Goal: Task Accomplishment & Management: Use online tool/utility

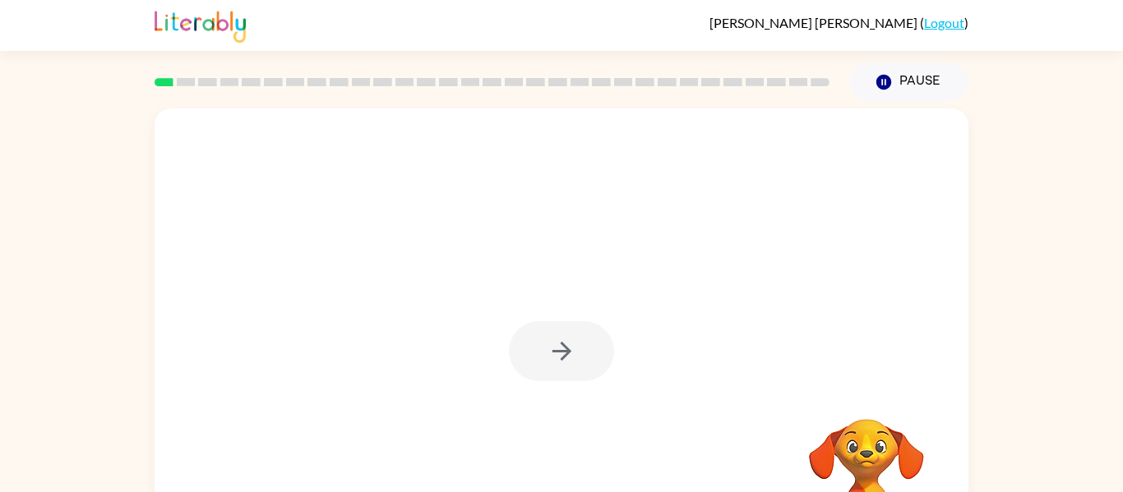
click at [569, 351] on div at bounding box center [561, 351] width 105 height 60
click at [567, 371] on div at bounding box center [561, 351] width 105 height 60
click at [565, 354] on div at bounding box center [561, 351] width 105 height 60
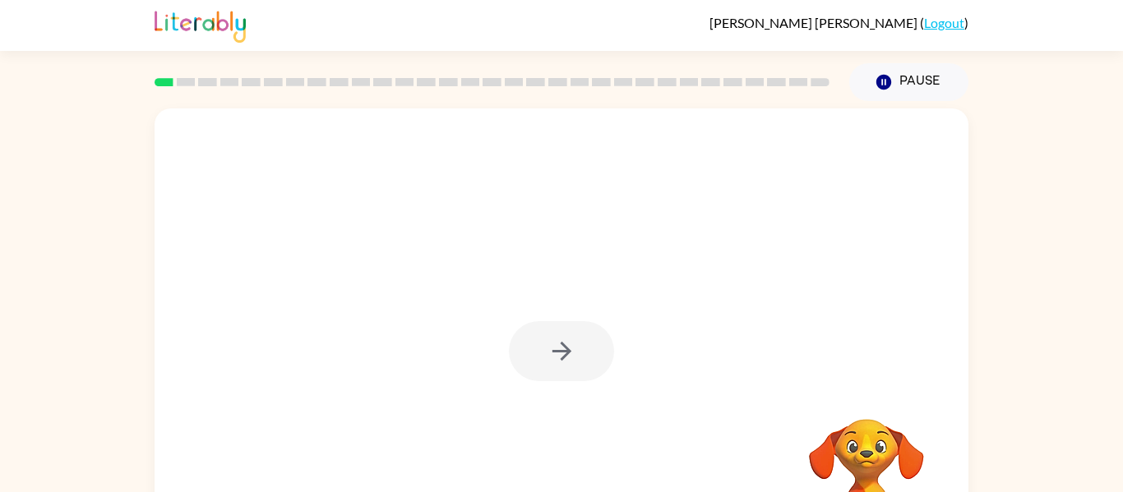
click at [565, 354] on div at bounding box center [561, 351] width 105 height 60
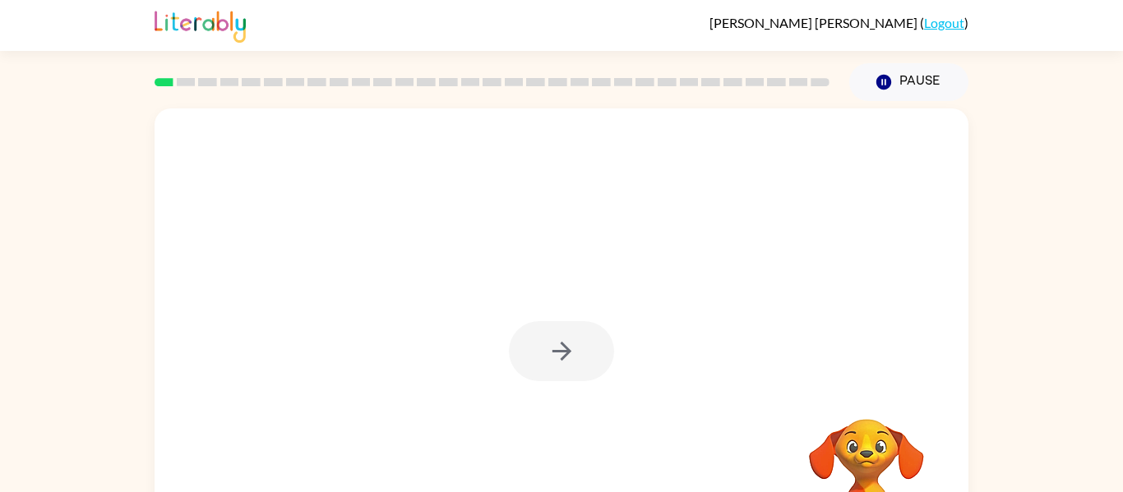
click at [565, 354] on div at bounding box center [561, 351] width 105 height 60
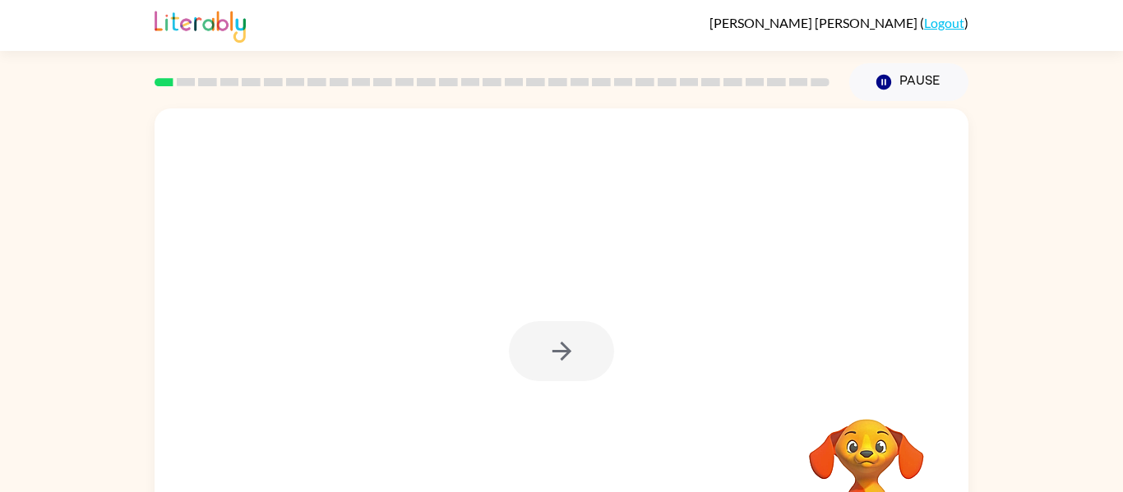
click at [565, 354] on div at bounding box center [561, 351] width 105 height 60
click at [617, 405] on div "Your browser must support playing .mp4 files to use Literably. Please try using…" at bounding box center [562, 343] width 814 height 469
click at [876, 399] on video "Your browser must support playing .mp4 files to use Literably. Please try using…" at bounding box center [866, 476] width 164 height 164
click at [328, 174] on div "Your browser must support playing .mp4 files to use Literably. Please try using…" at bounding box center [562, 343] width 814 height 469
click at [331, 177] on div "Your browser must support playing .mp4 files to use Literably. Please try using…" at bounding box center [562, 343] width 814 height 469
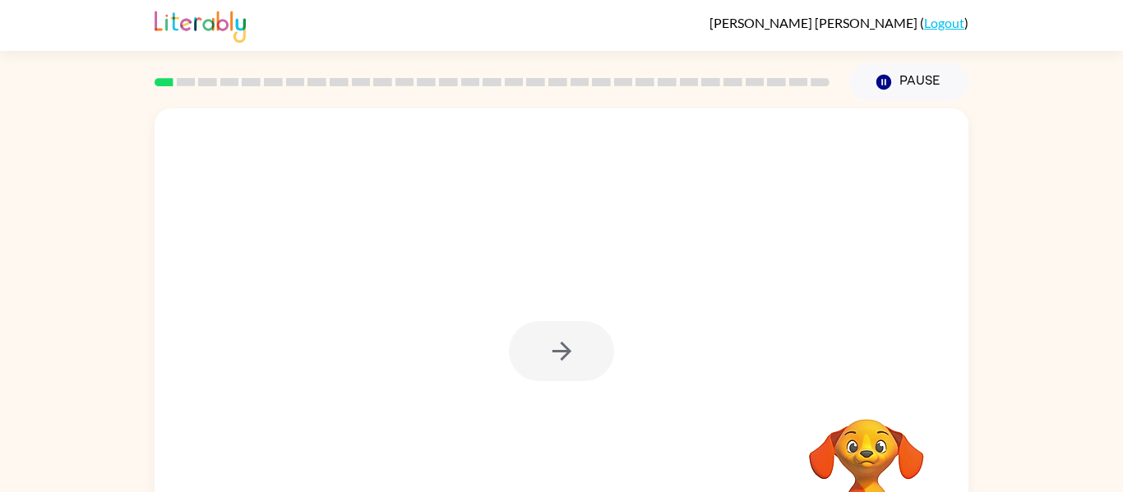
click at [550, 356] on div at bounding box center [561, 351] width 105 height 60
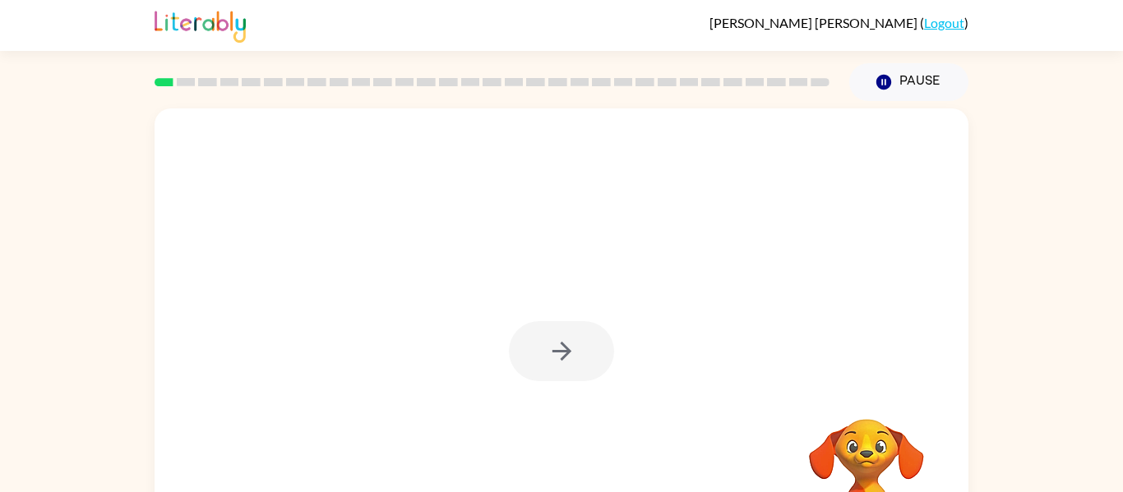
click at [550, 356] on div at bounding box center [561, 351] width 105 height 60
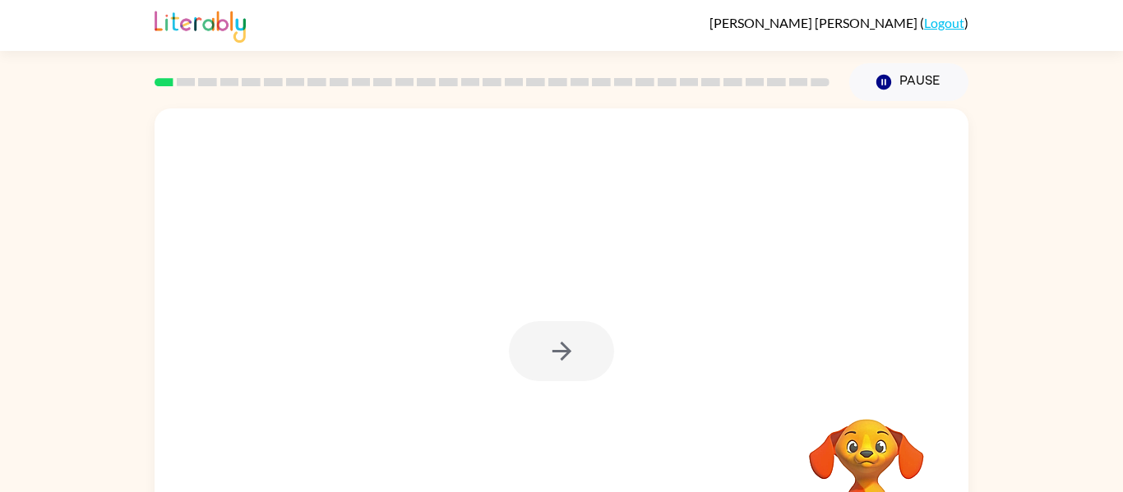
click at [550, 356] on div at bounding box center [561, 351] width 105 height 60
click at [550, 356] on icon "button" at bounding box center [562, 351] width 29 height 29
click at [550, 356] on div at bounding box center [562, 247] width 814 height 276
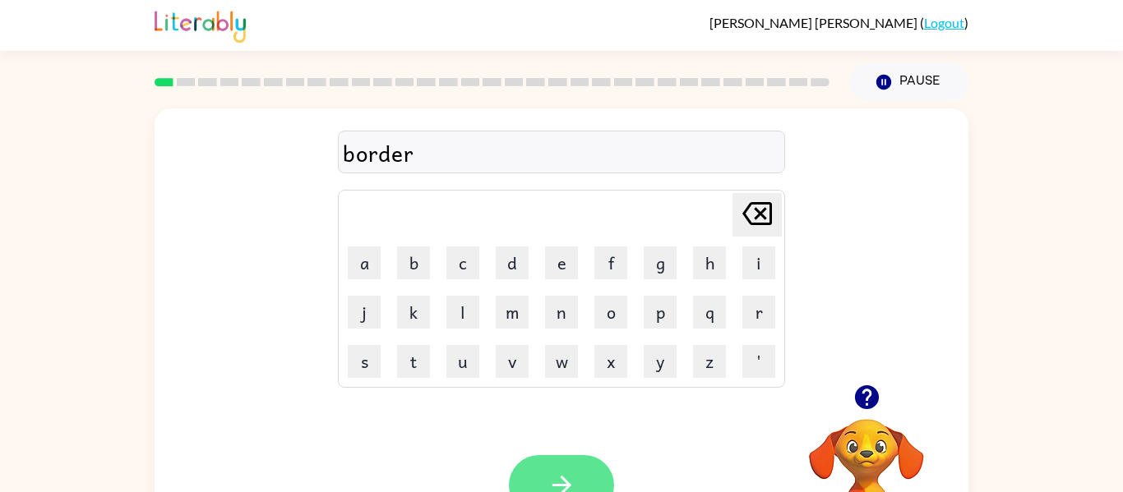
click at [576, 488] on button "button" at bounding box center [561, 485] width 105 height 60
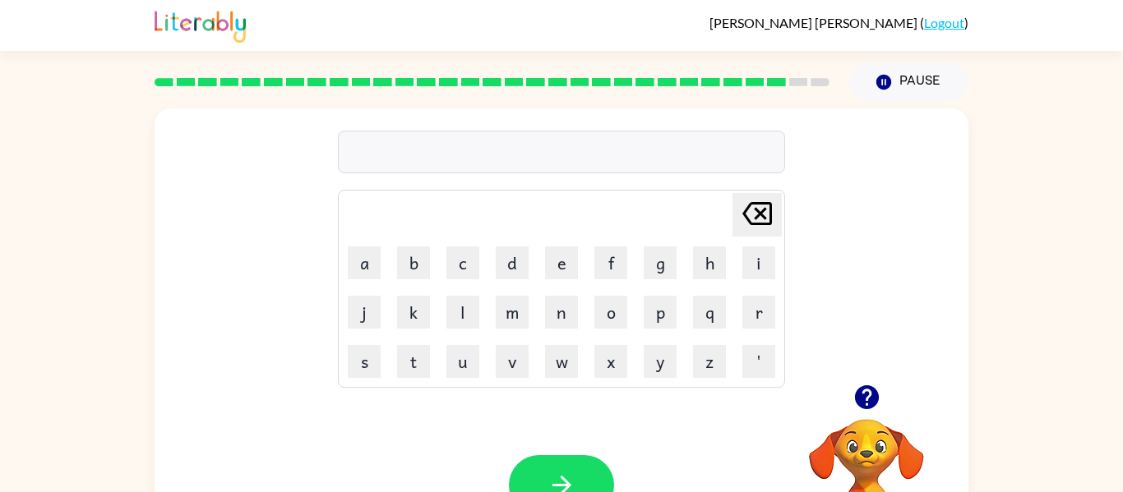
click at [863, 395] on icon "button" at bounding box center [866, 398] width 24 height 24
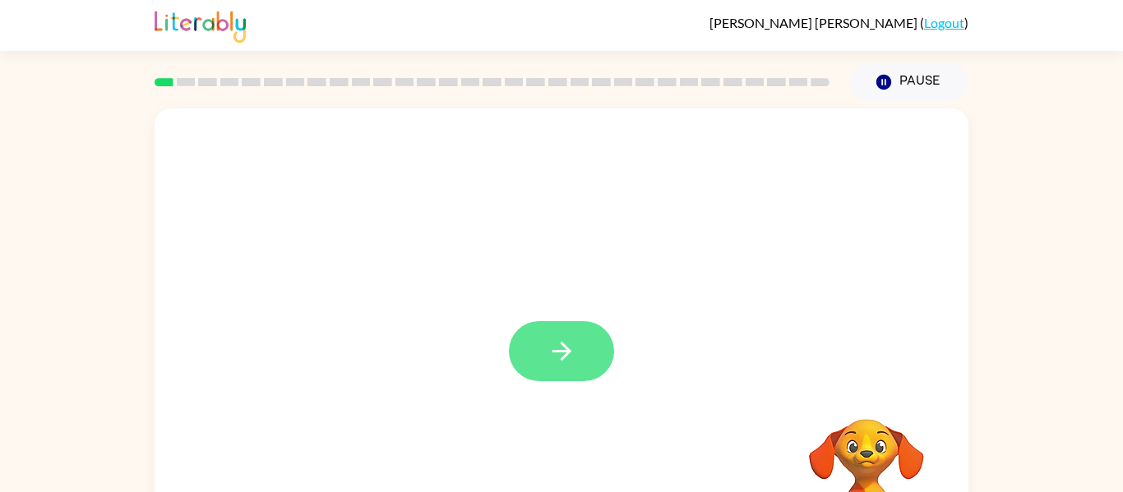
click at [580, 365] on button "button" at bounding box center [561, 351] width 105 height 60
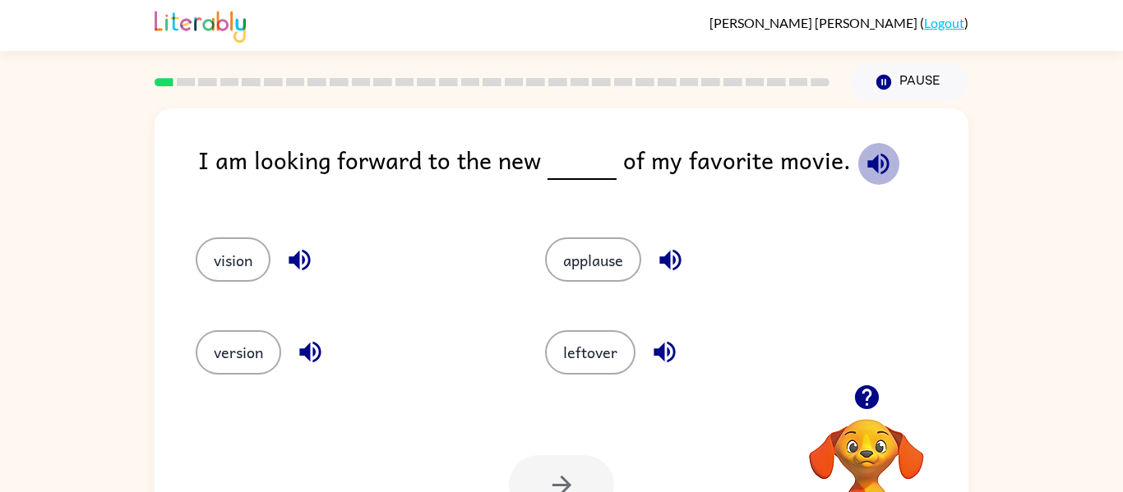
click at [864, 174] on icon "button" at bounding box center [878, 164] width 29 height 29
click at [221, 342] on button "version" at bounding box center [239, 353] width 86 height 44
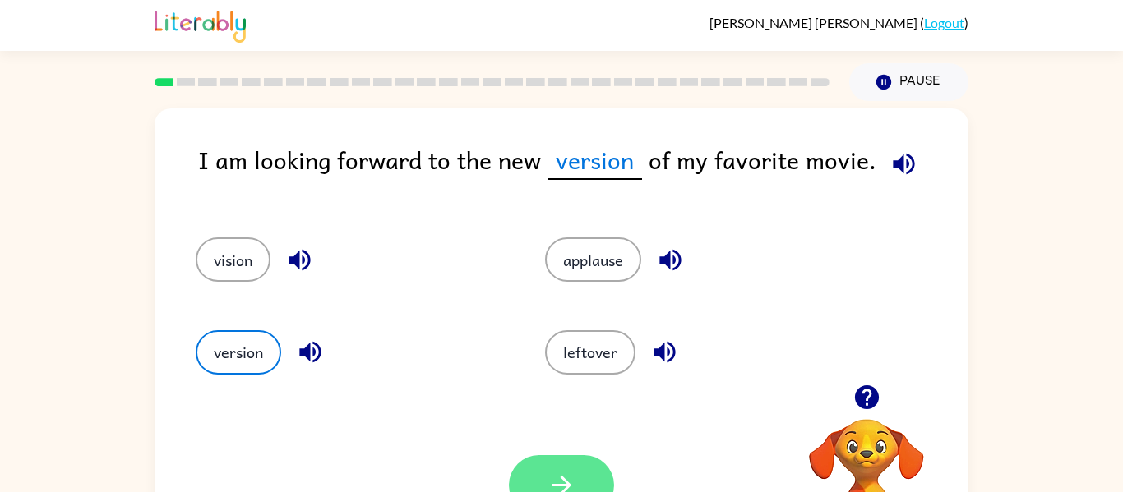
click at [531, 483] on button "button" at bounding box center [561, 485] width 105 height 60
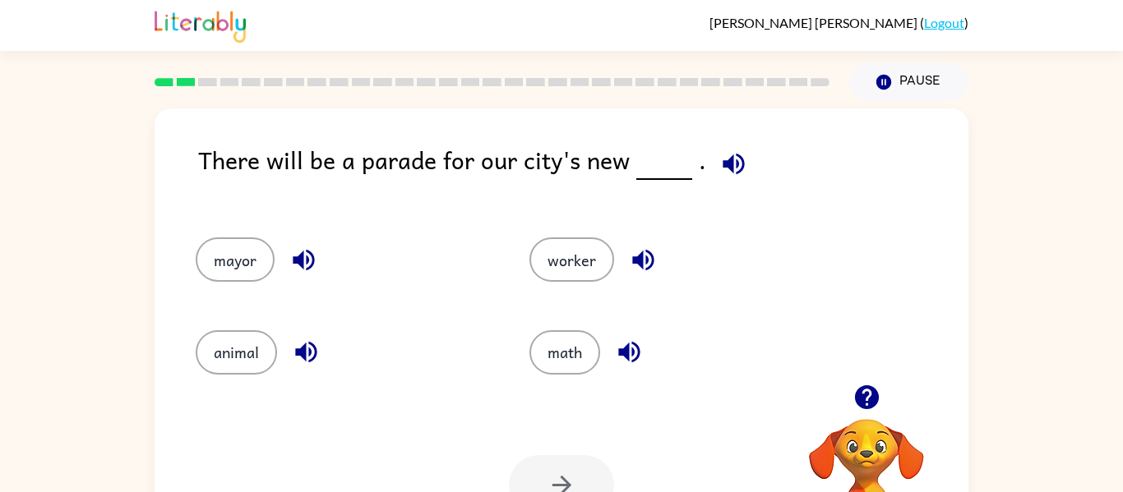
click at [723, 161] on icon "button" at bounding box center [733, 163] width 21 height 21
click at [253, 246] on button "mayor" at bounding box center [235, 260] width 79 height 44
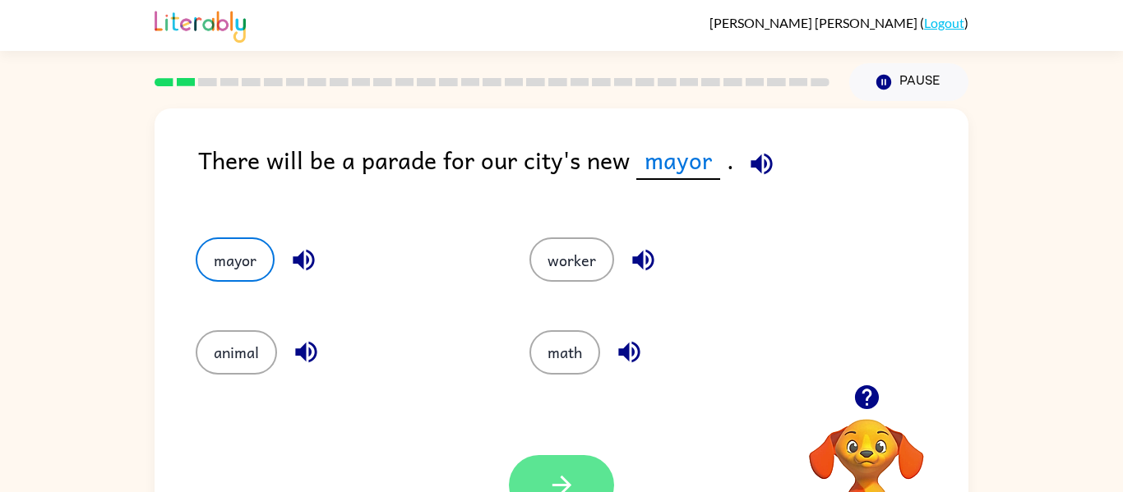
click at [196, 238] on button "mayor" at bounding box center [235, 260] width 79 height 44
click at [539, 472] on button "button" at bounding box center [561, 485] width 105 height 60
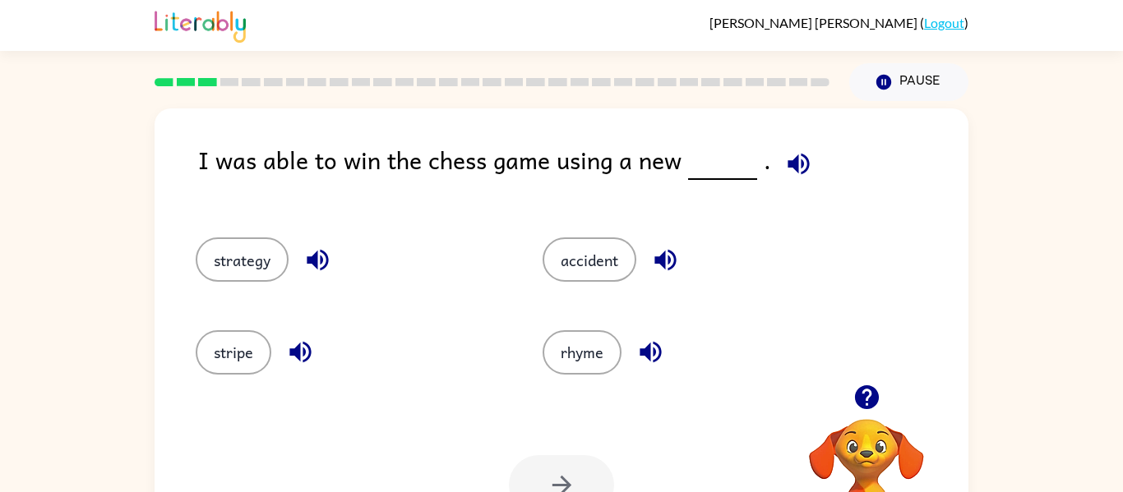
click at [797, 170] on icon "button" at bounding box center [798, 163] width 21 height 21
click at [245, 273] on button "strategy" at bounding box center [242, 260] width 93 height 44
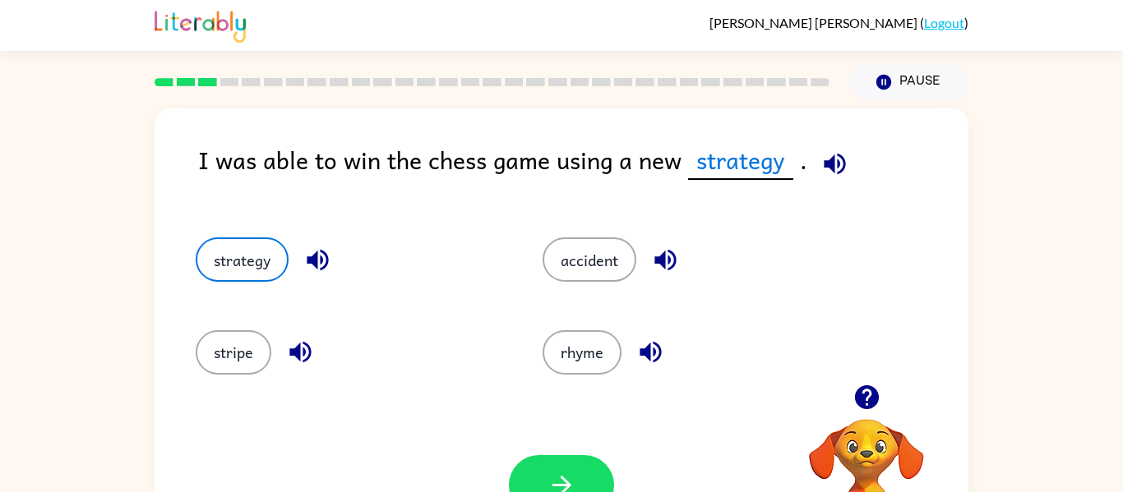
click at [196, 238] on button "strategy" at bounding box center [242, 260] width 93 height 44
click at [583, 464] on button "button" at bounding box center [561, 485] width 105 height 60
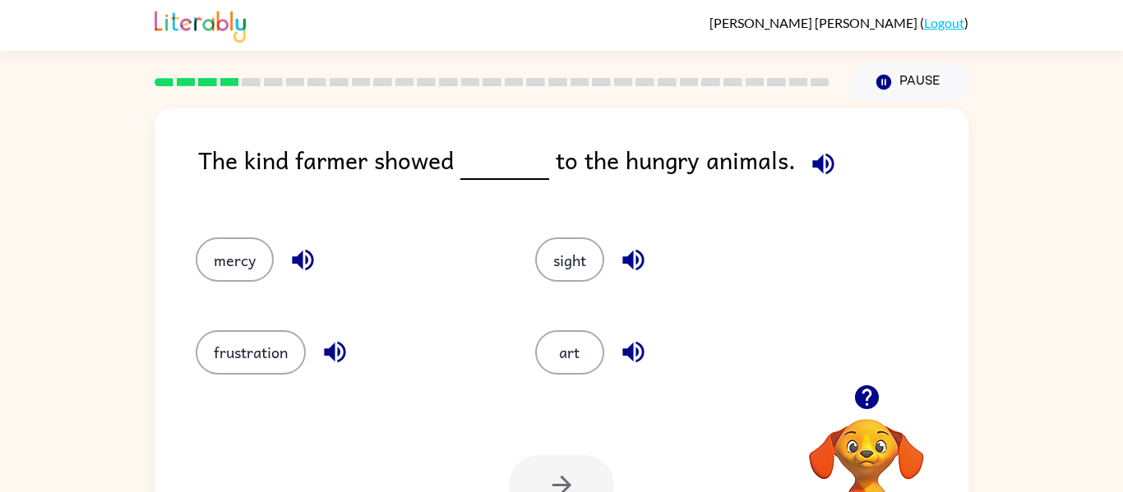
click at [821, 169] on icon "button" at bounding box center [823, 164] width 29 height 29
click at [251, 347] on button "frustration" at bounding box center [251, 353] width 110 height 44
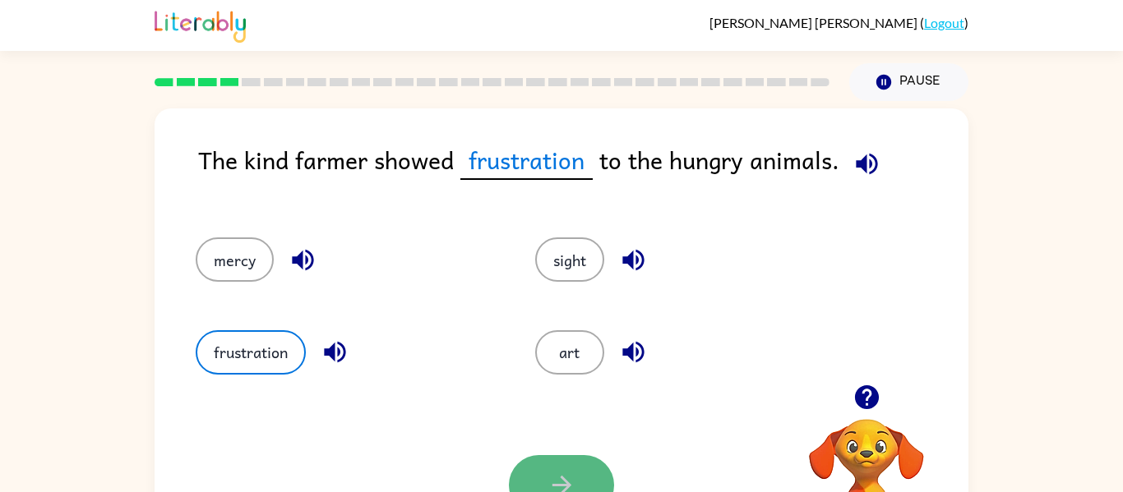
click at [566, 478] on icon "button" at bounding box center [562, 485] width 29 height 29
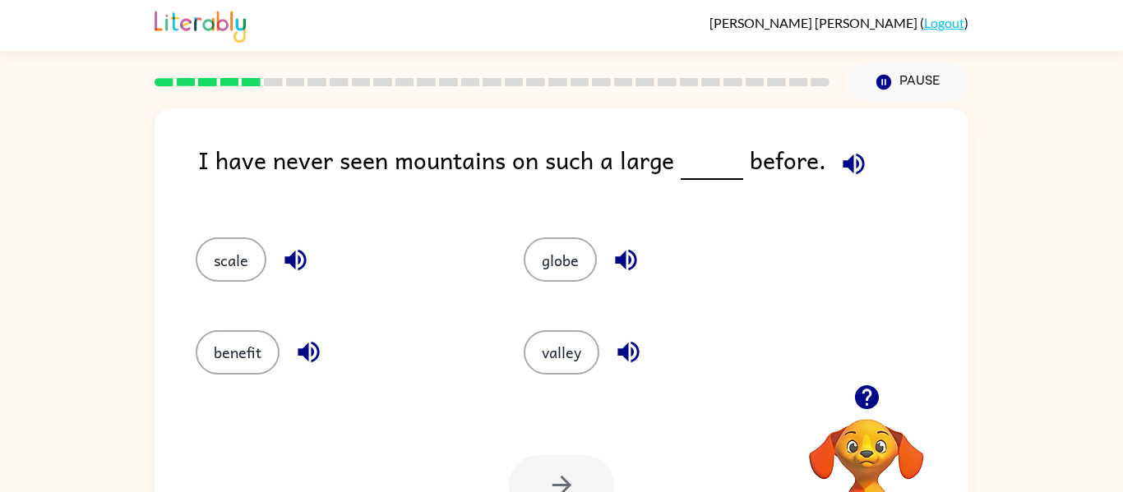
click at [844, 165] on icon "button" at bounding box center [853, 163] width 21 height 21
click at [568, 347] on button "valley" at bounding box center [562, 353] width 76 height 44
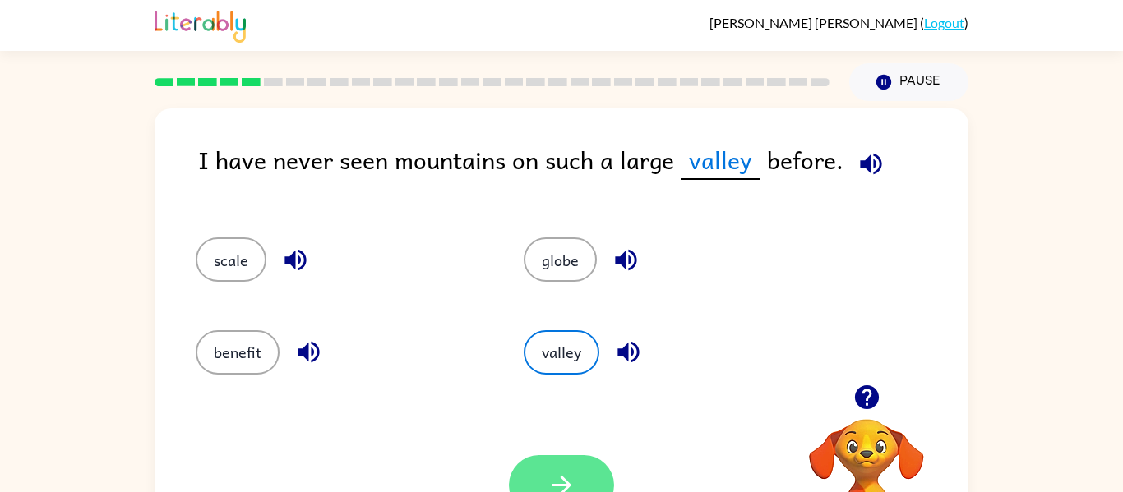
click at [567, 478] on icon "button" at bounding box center [562, 485] width 29 height 29
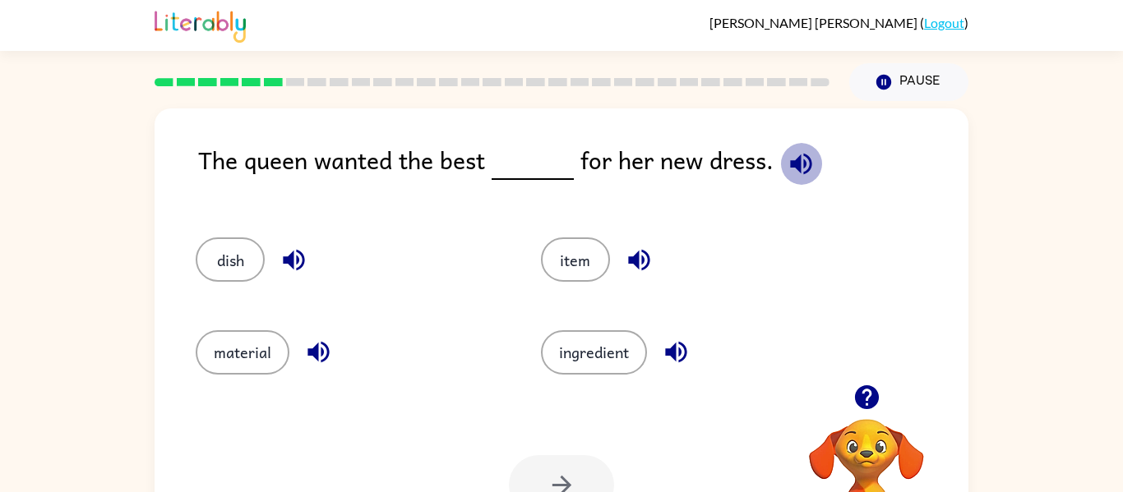
click at [792, 166] on icon "button" at bounding box center [800, 163] width 21 height 21
click at [244, 351] on button "material" at bounding box center [243, 353] width 94 height 44
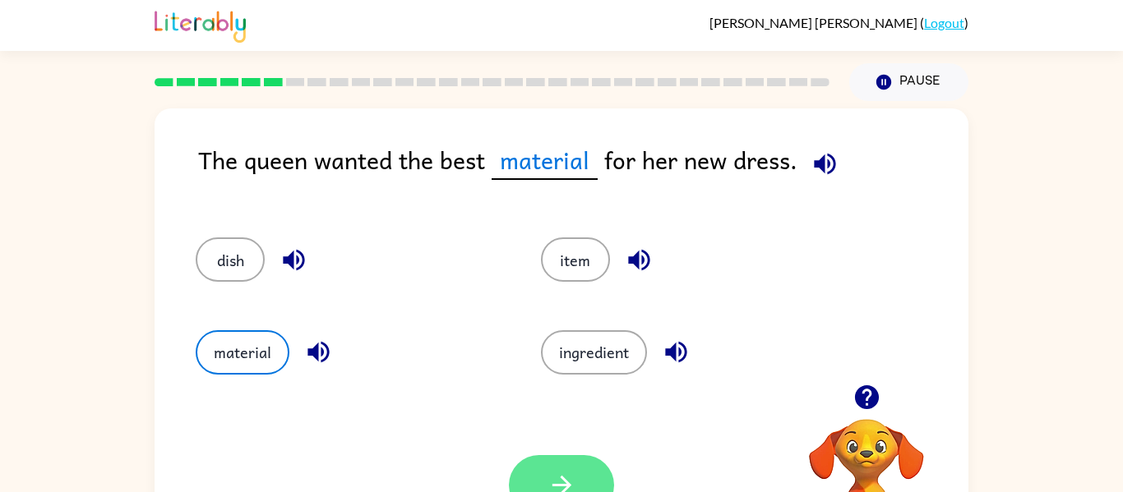
click at [580, 466] on button "button" at bounding box center [561, 485] width 105 height 60
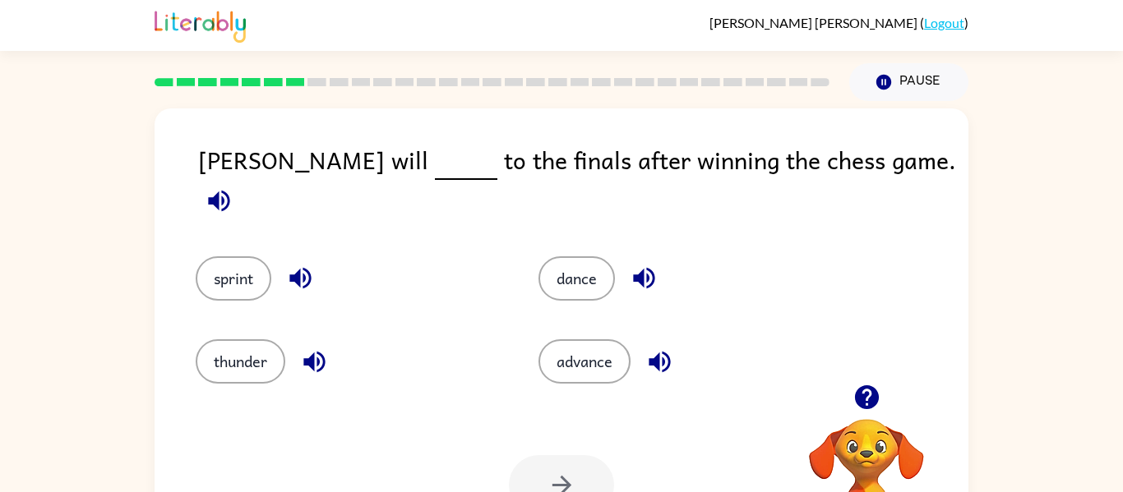
click at [233, 187] on icon "button" at bounding box center [219, 201] width 29 height 29
click at [564, 257] on button "dance" at bounding box center [577, 279] width 76 height 44
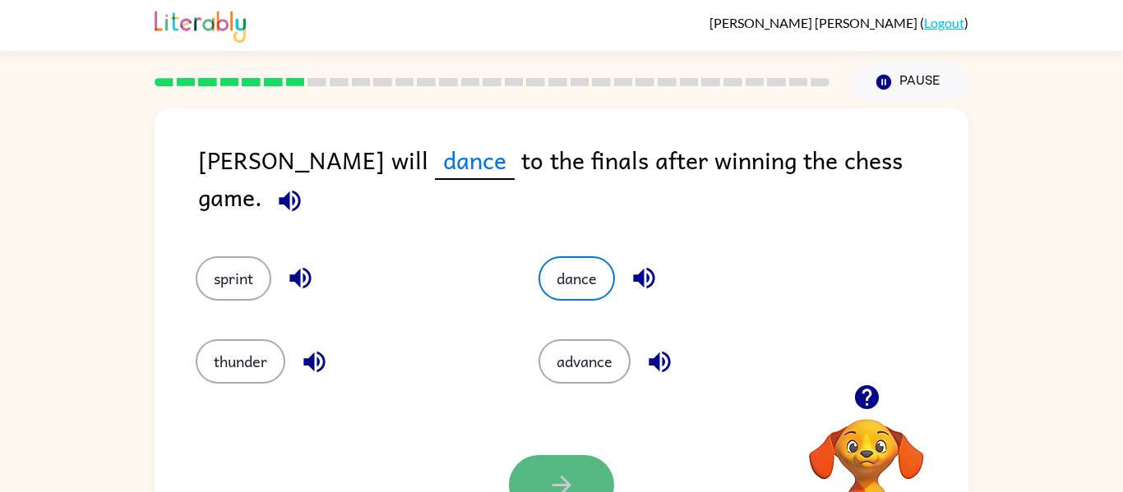
click at [564, 460] on button "button" at bounding box center [561, 485] width 105 height 60
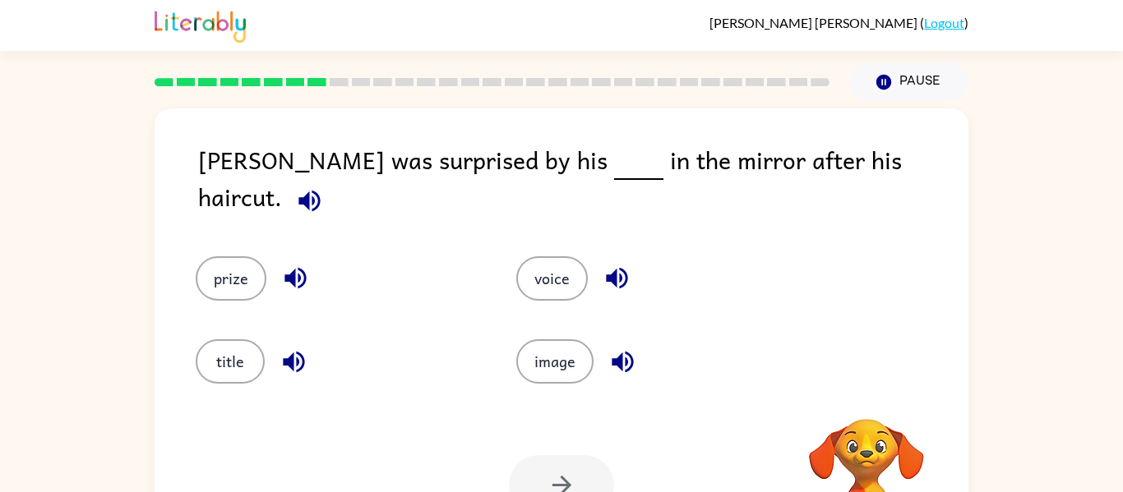
click at [324, 187] on icon "button" at bounding box center [309, 201] width 29 height 29
click at [564, 351] on button "image" at bounding box center [554, 362] width 77 height 44
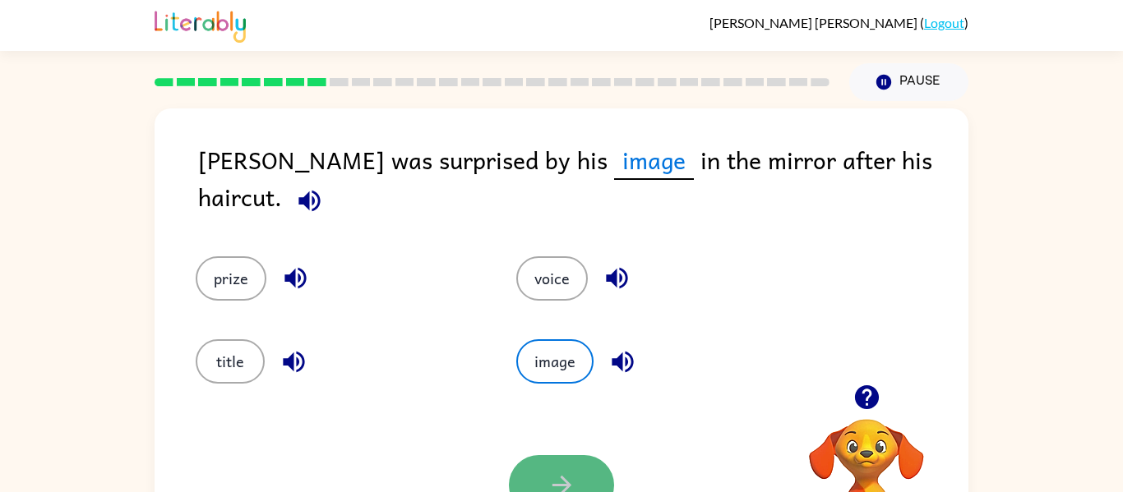
click at [568, 464] on button "button" at bounding box center [561, 485] width 105 height 60
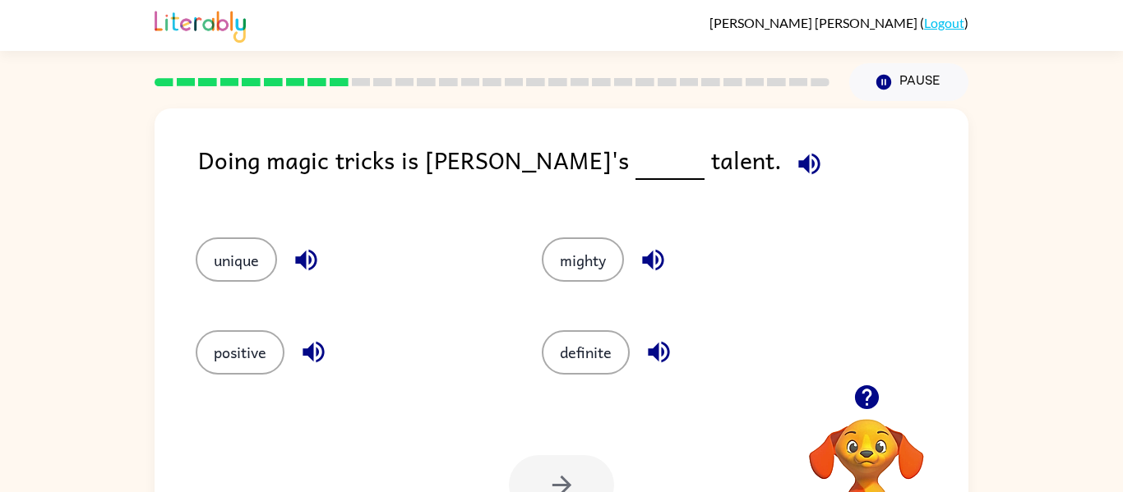
click at [798, 169] on icon "button" at bounding box center [808, 163] width 21 height 21
click at [798, 166] on icon "button" at bounding box center [808, 163] width 21 height 21
click at [859, 475] on video "Your browser must support playing .mp4 files to use Literably. Please try using…" at bounding box center [866, 476] width 164 height 164
click at [226, 267] on button "unique" at bounding box center [236, 260] width 81 height 44
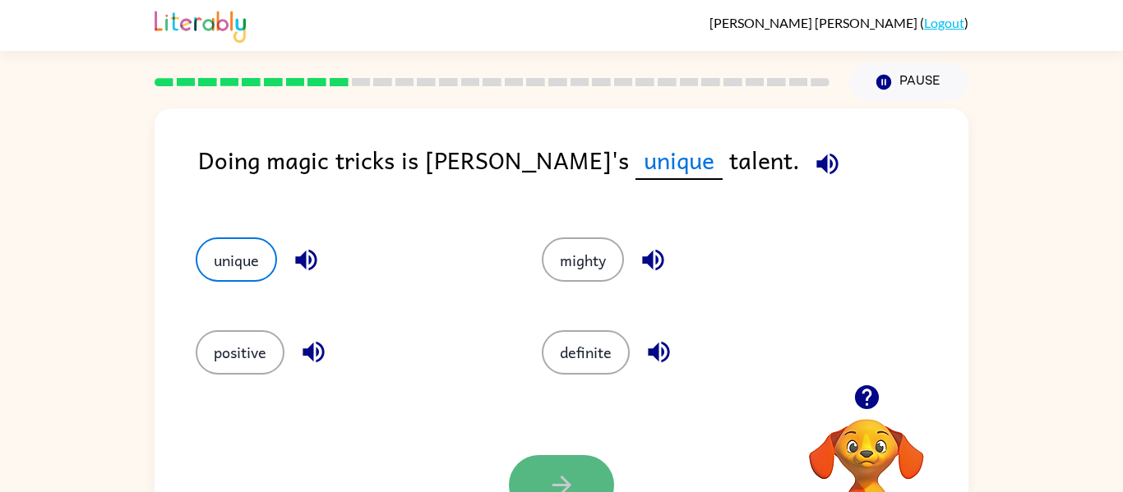
click at [524, 480] on button "button" at bounding box center [561, 485] width 105 height 60
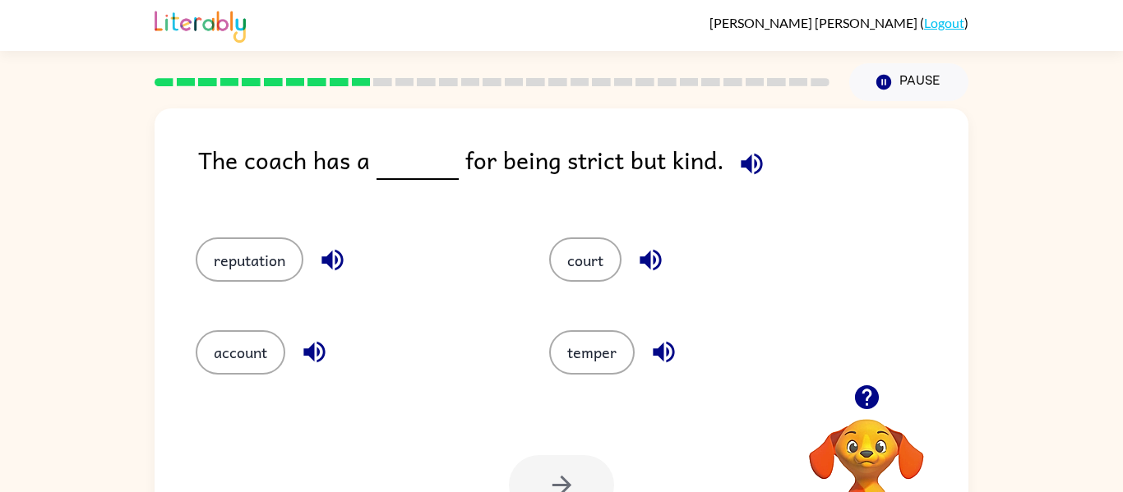
click at [747, 155] on icon "button" at bounding box center [751, 163] width 21 height 21
click at [572, 340] on button "temper" at bounding box center [592, 353] width 86 height 44
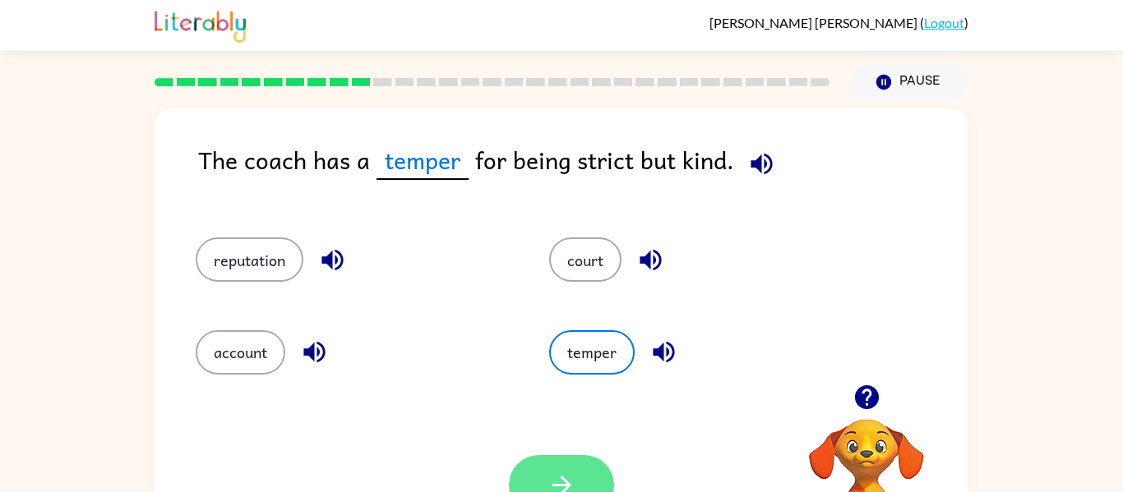
click at [543, 462] on button "button" at bounding box center [561, 485] width 105 height 60
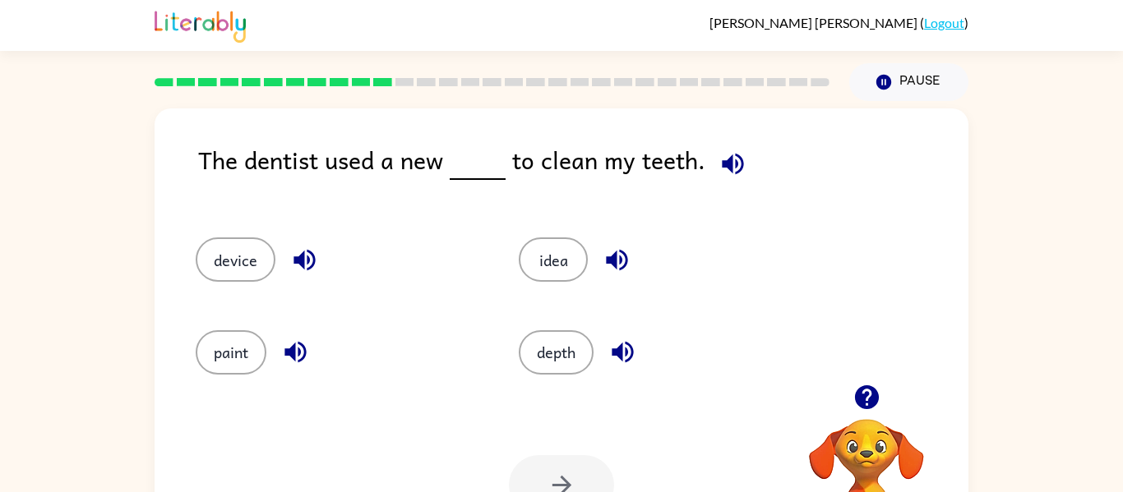
click at [723, 158] on icon "button" at bounding box center [733, 164] width 29 height 29
click at [230, 272] on button "device" at bounding box center [236, 260] width 80 height 44
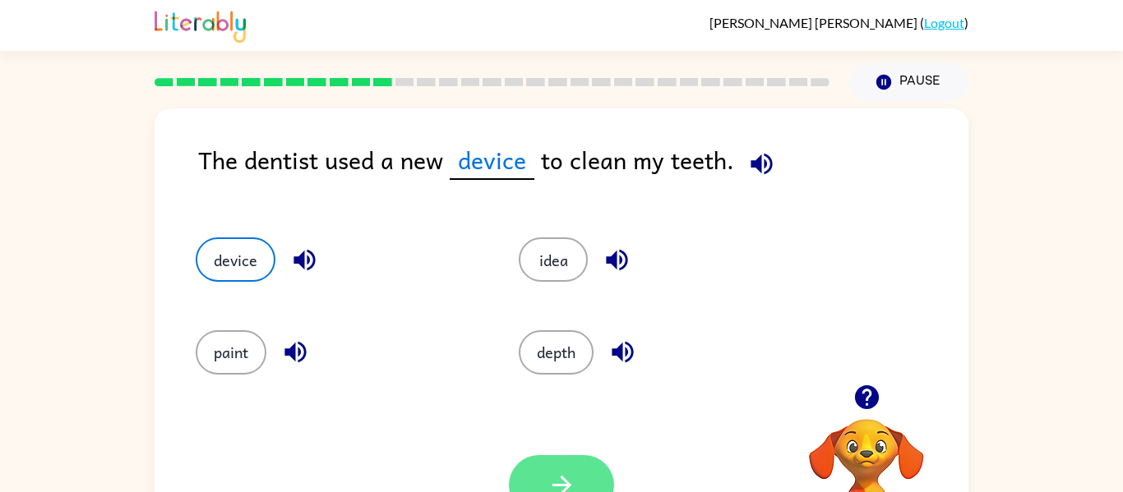
click at [549, 463] on button "button" at bounding box center [561, 485] width 105 height 60
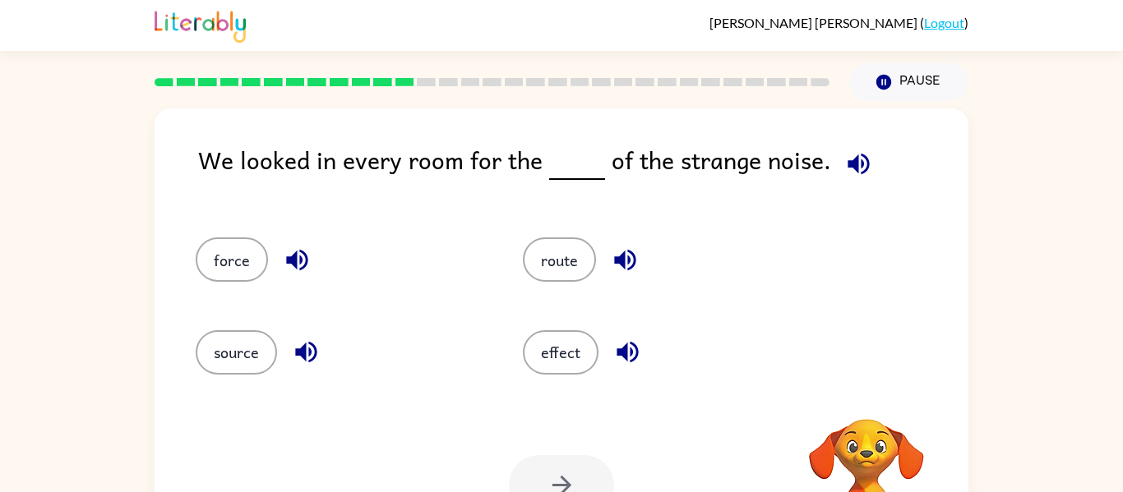
click at [848, 170] on icon "button" at bounding box center [858, 164] width 29 height 29
click at [561, 359] on button "effect" at bounding box center [561, 353] width 76 height 44
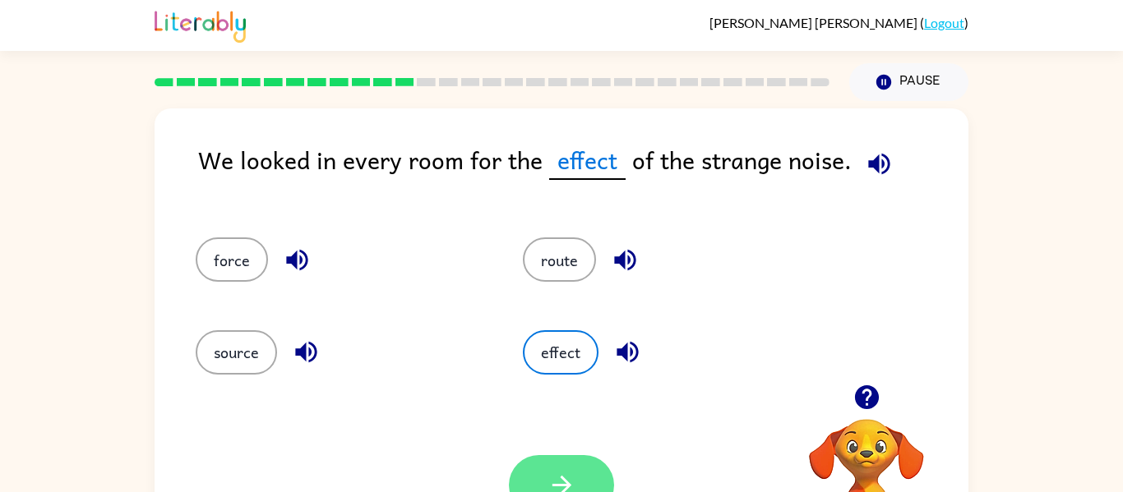
click at [560, 469] on button "button" at bounding box center [561, 485] width 105 height 60
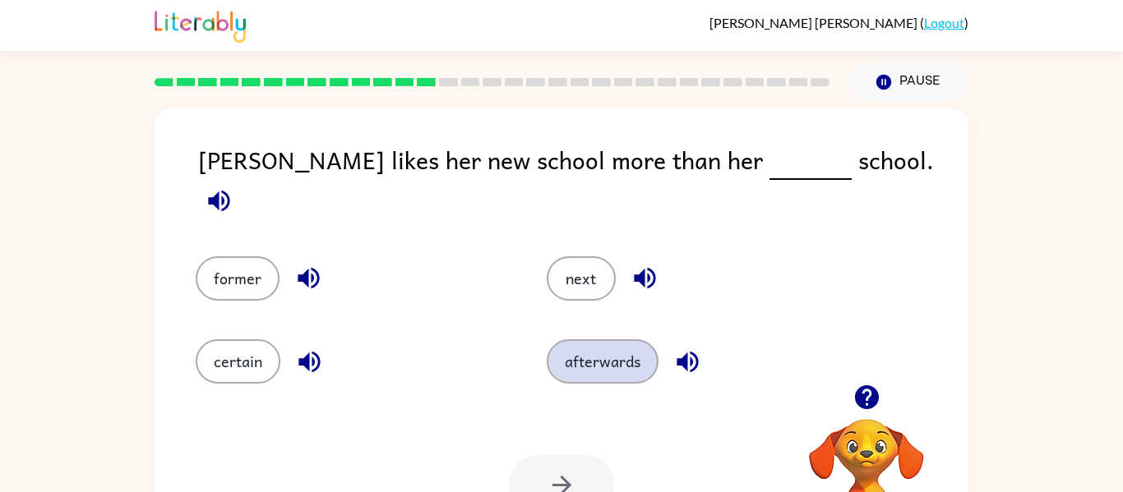
click at [598, 358] on button "afterwards" at bounding box center [603, 362] width 112 height 44
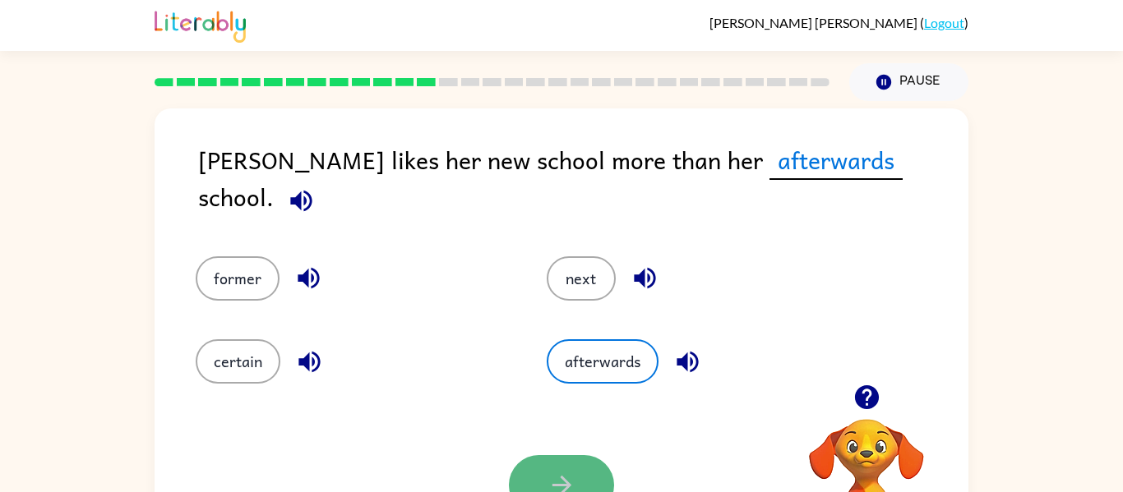
click at [548, 463] on button "button" at bounding box center [561, 485] width 105 height 60
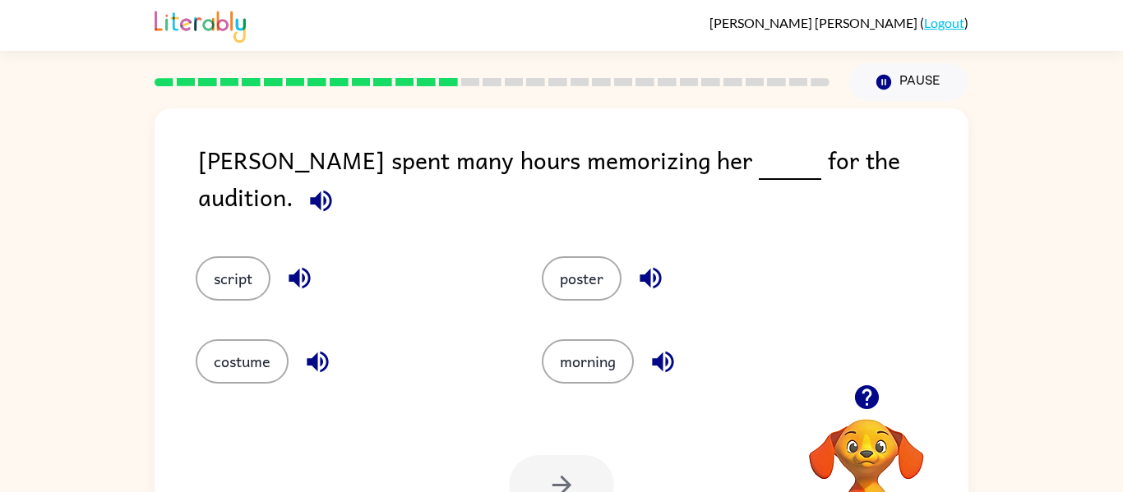
click at [335, 187] on icon "button" at bounding box center [321, 201] width 29 height 29
click at [567, 265] on button "poster" at bounding box center [582, 279] width 80 height 44
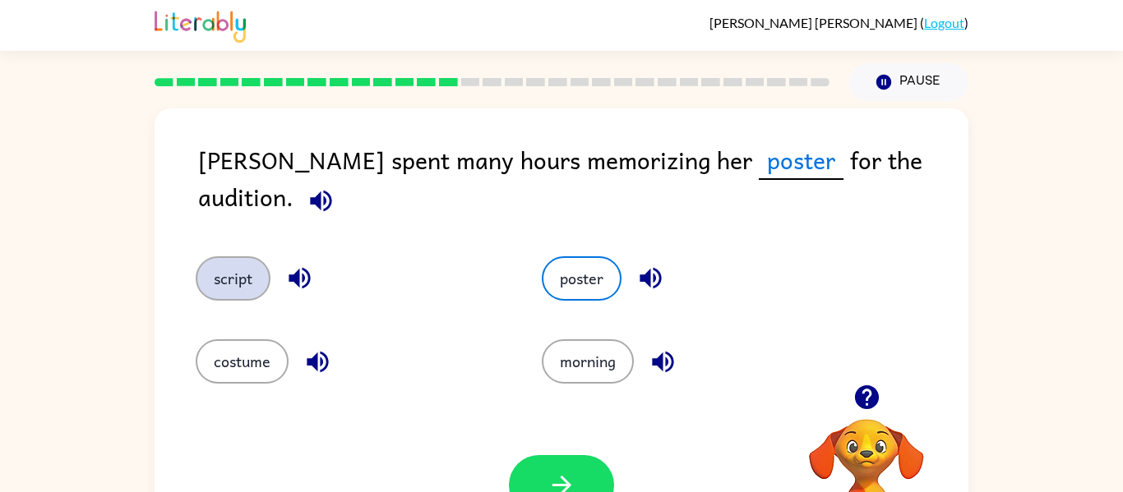
click at [261, 257] on button "script" at bounding box center [233, 279] width 75 height 44
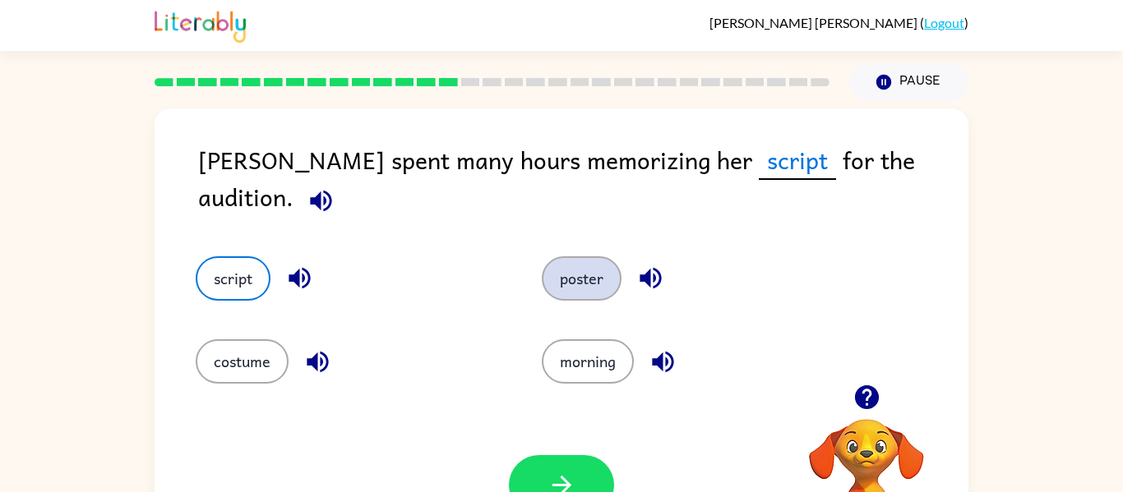
click at [584, 257] on button "poster" at bounding box center [582, 279] width 80 height 44
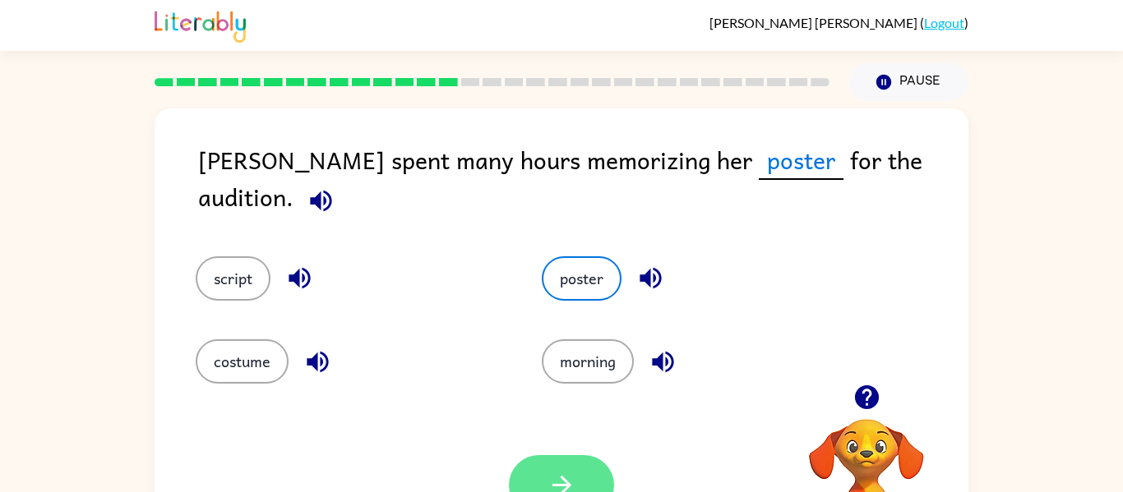
click at [583, 466] on button "button" at bounding box center [561, 485] width 105 height 60
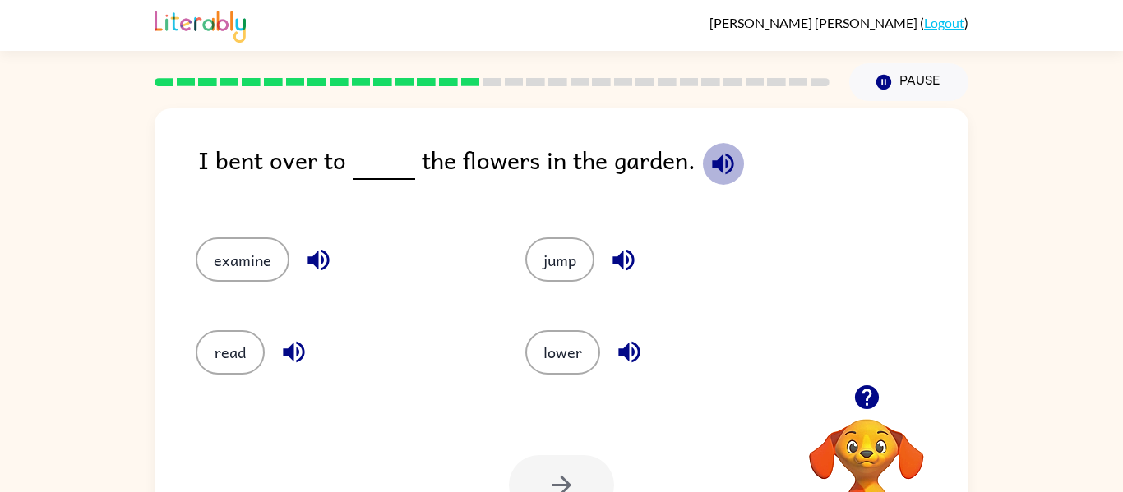
click at [719, 157] on icon "button" at bounding box center [723, 164] width 29 height 29
click at [210, 261] on button "examine" at bounding box center [243, 260] width 94 height 44
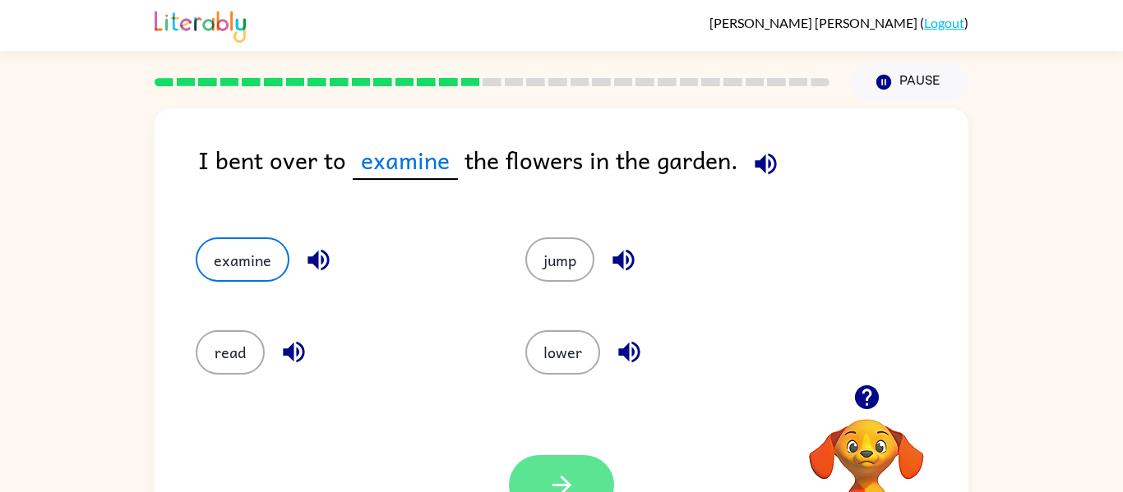
click at [586, 472] on button "button" at bounding box center [561, 485] width 105 height 60
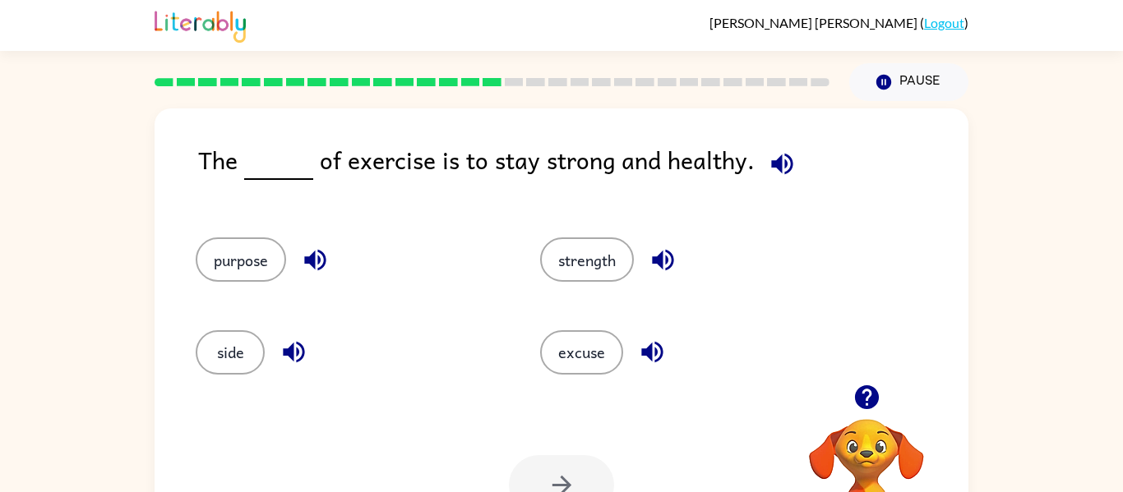
click at [771, 165] on icon "button" at bounding box center [781, 163] width 21 height 21
click at [595, 255] on button "strength" at bounding box center [587, 260] width 94 height 44
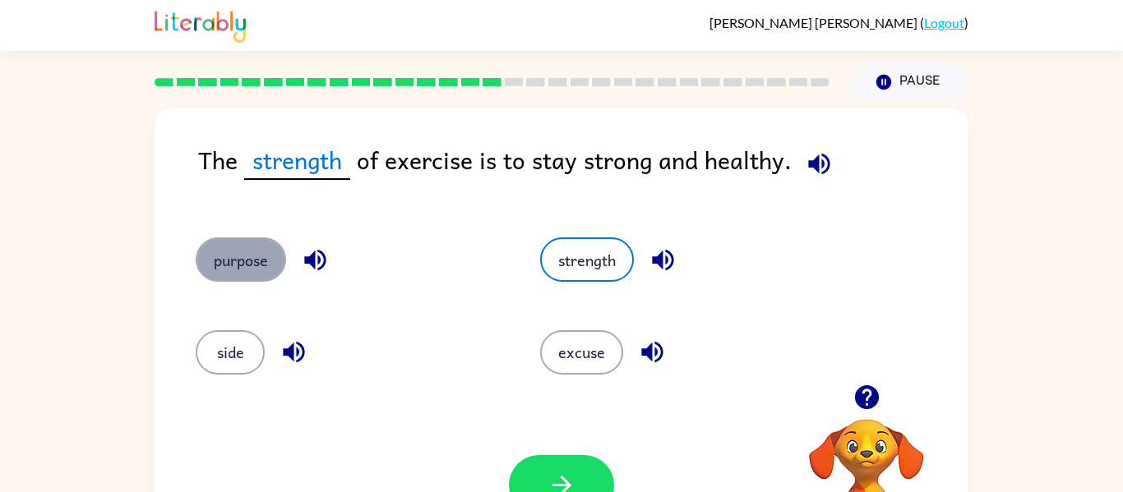
click at [257, 262] on button "purpose" at bounding box center [241, 260] width 90 height 44
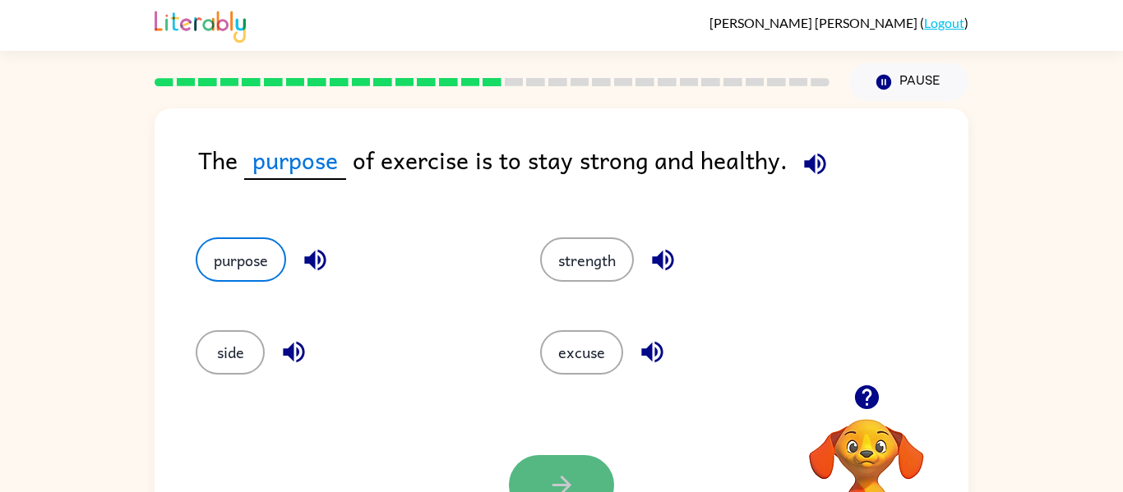
click at [576, 467] on button "button" at bounding box center [561, 485] width 105 height 60
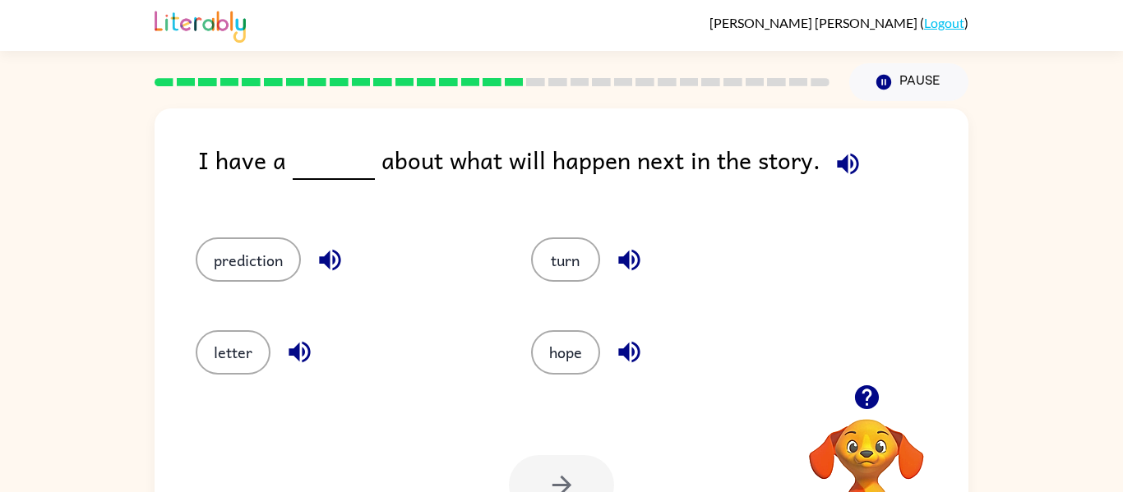
click at [846, 153] on icon "button" at bounding box center [848, 164] width 29 height 29
click at [553, 334] on button "hope" at bounding box center [565, 353] width 69 height 44
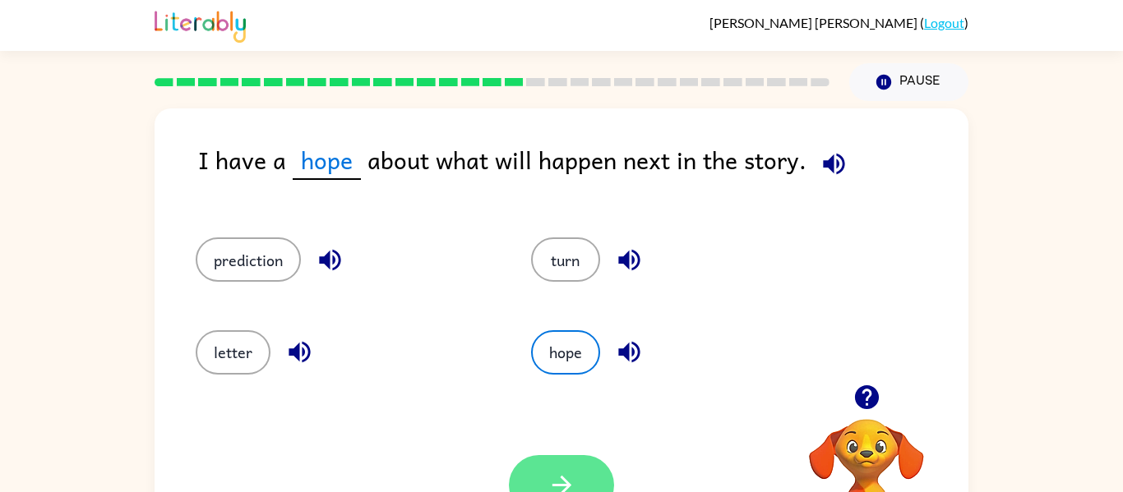
click at [527, 485] on button "button" at bounding box center [561, 485] width 105 height 60
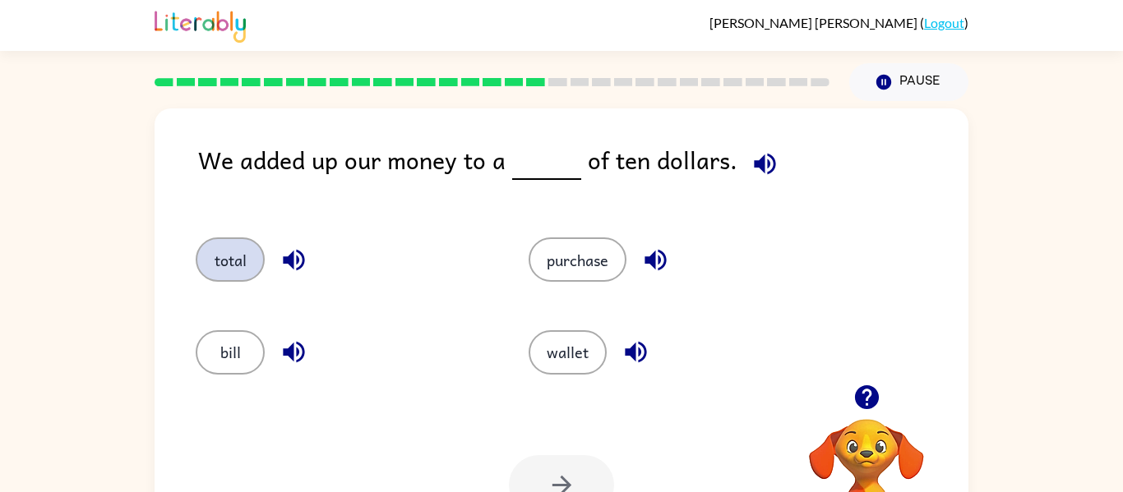
click at [224, 253] on button "total" at bounding box center [230, 260] width 69 height 44
click at [196, 238] on button "total" at bounding box center [230, 260] width 69 height 44
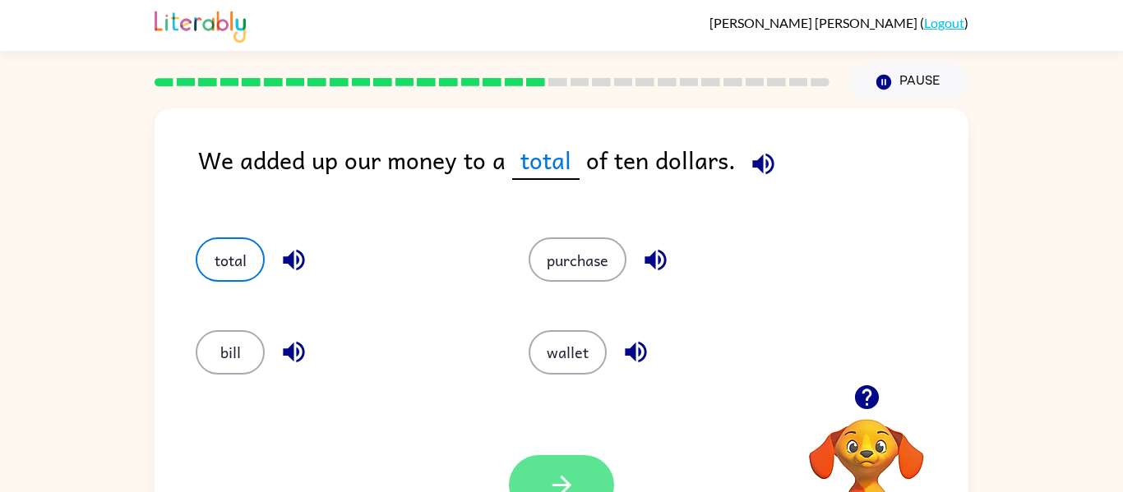
click at [582, 469] on button "button" at bounding box center [561, 485] width 105 height 60
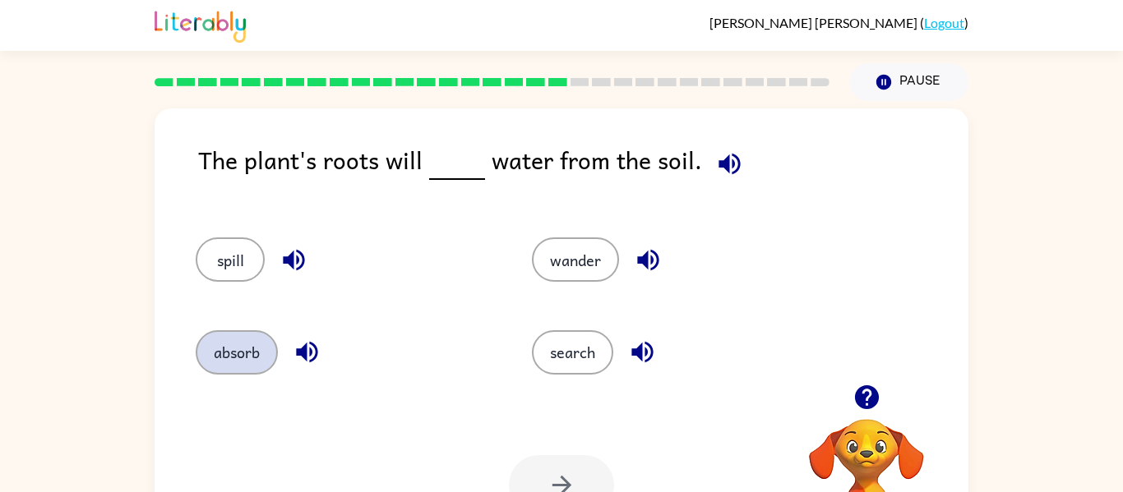
click at [241, 358] on button "absorb" at bounding box center [237, 353] width 82 height 44
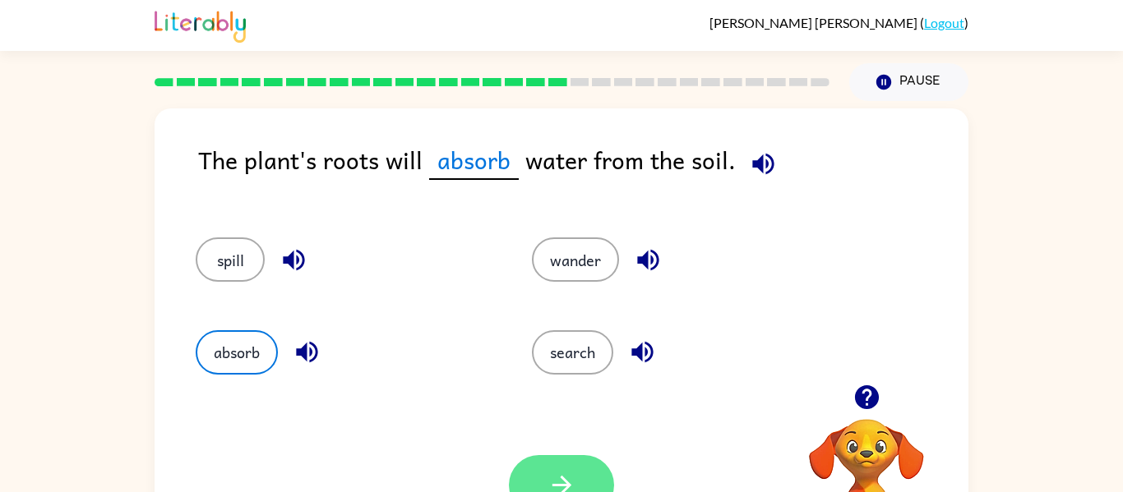
click at [562, 481] on icon "button" at bounding box center [562, 485] width 29 height 29
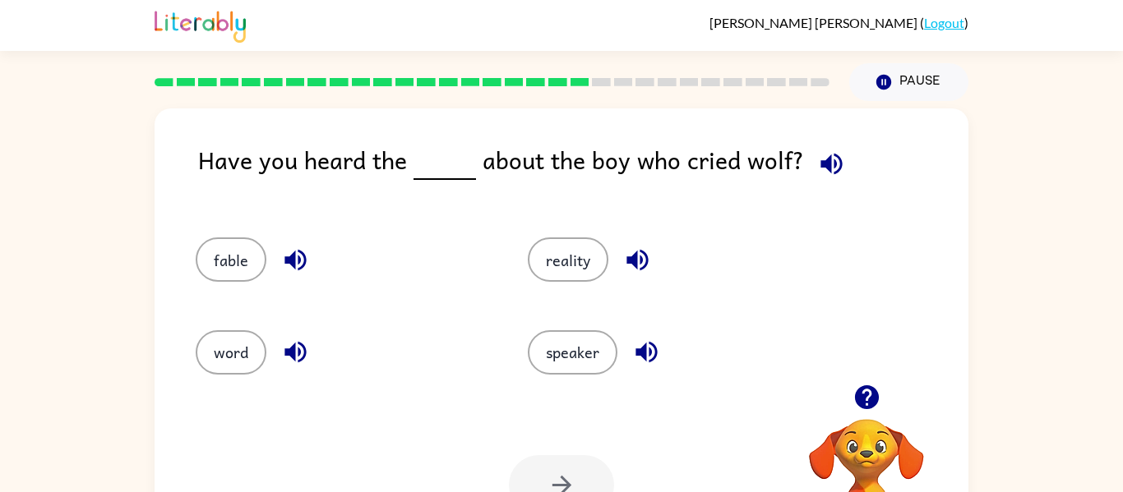
click at [824, 172] on icon "button" at bounding box center [831, 164] width 29 height 29
click at [226, 252] on button "fable" at bounding box center [231, 260] width 71 height 44
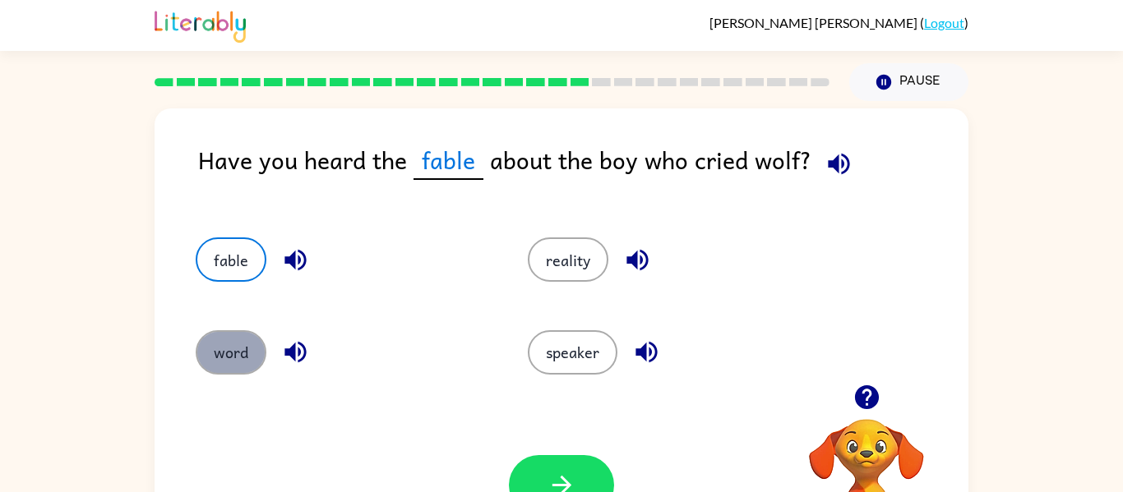
click at [245, 355] on button "word" at bounding box center [231, 353] width 71 height 44
click at [239, 249] on button "fable" at bounding box center [231, 260] width 71 height 44
click at [530, 471] on button "button" at bounding box center [561, 485] width 105 height 60
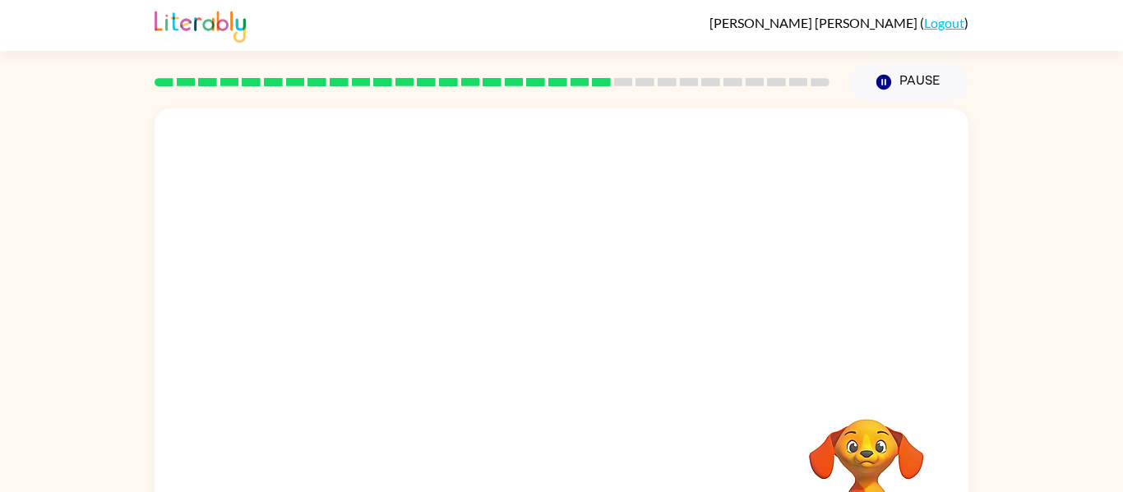
click at [885, 452] on video "Your browser must support playing .mp4 files to use Literably. Please try using…" at bounding box center [866, 476] width 164 height 164
click at [888, 454] on video "Your browser must support playing .mp4 files to use Literably. Please try using…" at bounding box center [866, 476] width 164 height 164
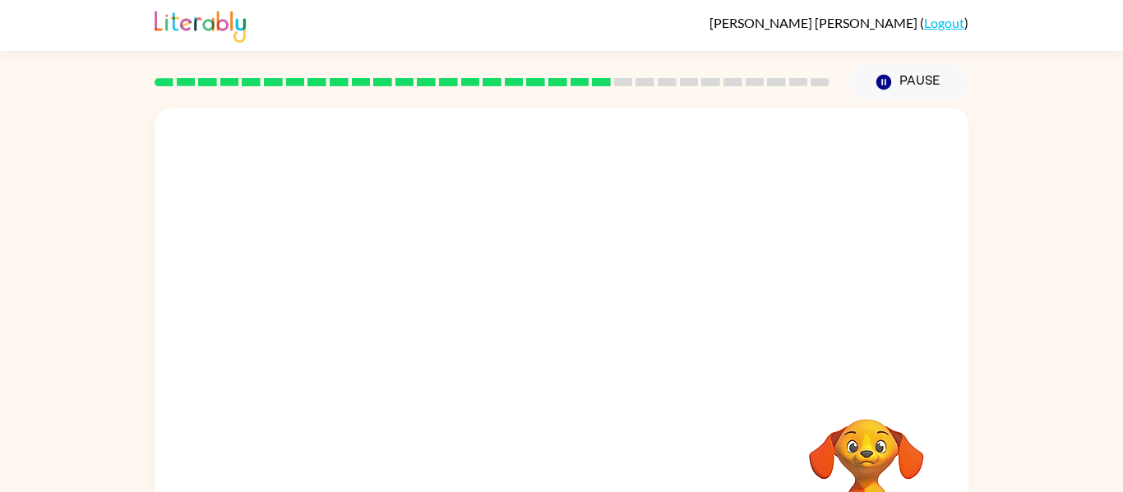
click at [888, 454] on video "Your browser must support playing .mp4 files to use Literably. Please try using…" at bounding box center [866, 476] width 164 height 164
click at [550, 337] on icon "button" at bounding box center [562, 351] width 29 height 29
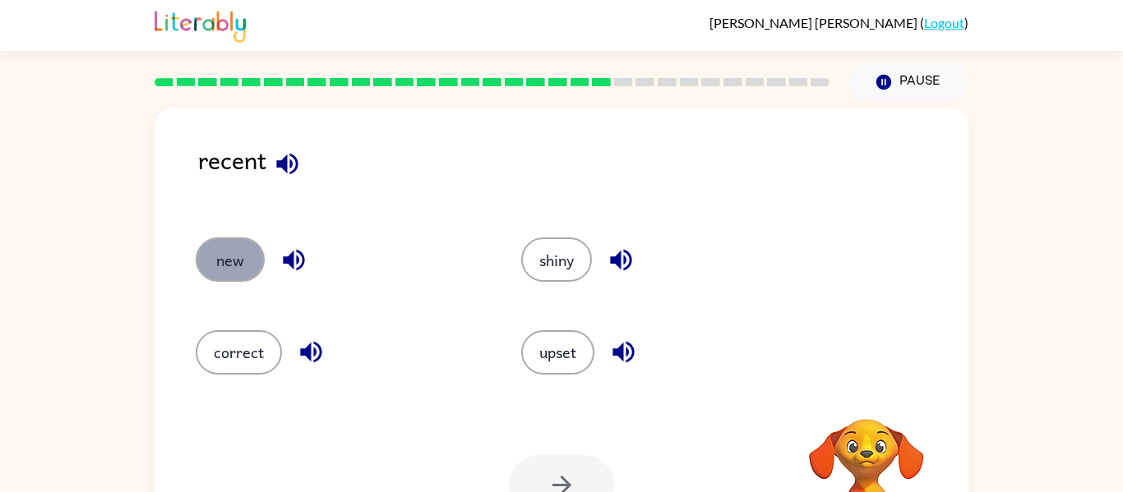
click at [241, 247] on button "new" at bounding box center [230, 260] width 69 height 44
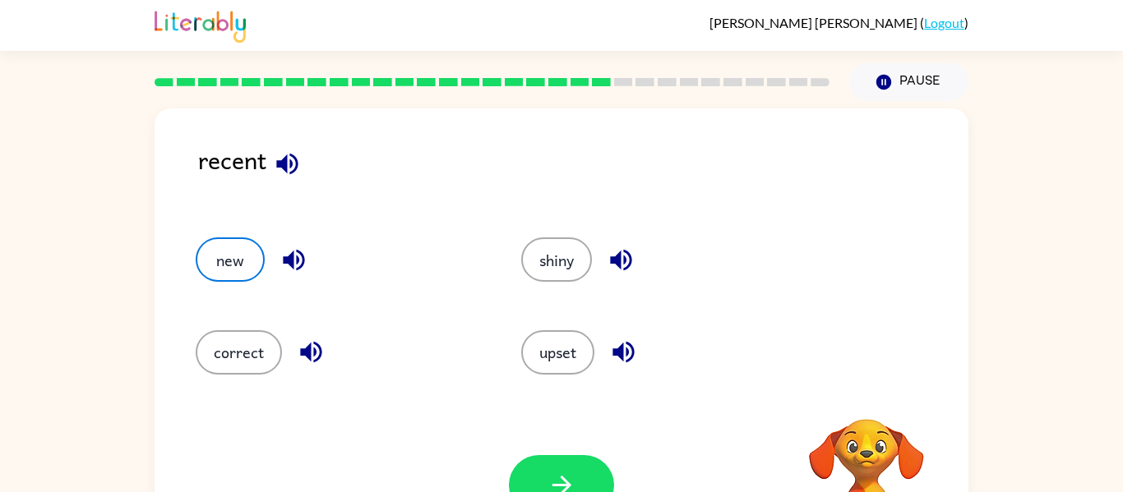
click at [292, 164] on icon "button" at bounding box center [286, 163] width 21 height 21
click at [294, 166] on icon "button" at bounding box center [287, 164] width 29 height 29
click at [560, 344] on button "upset" at bounding box center [557, 353] width 73 height 44
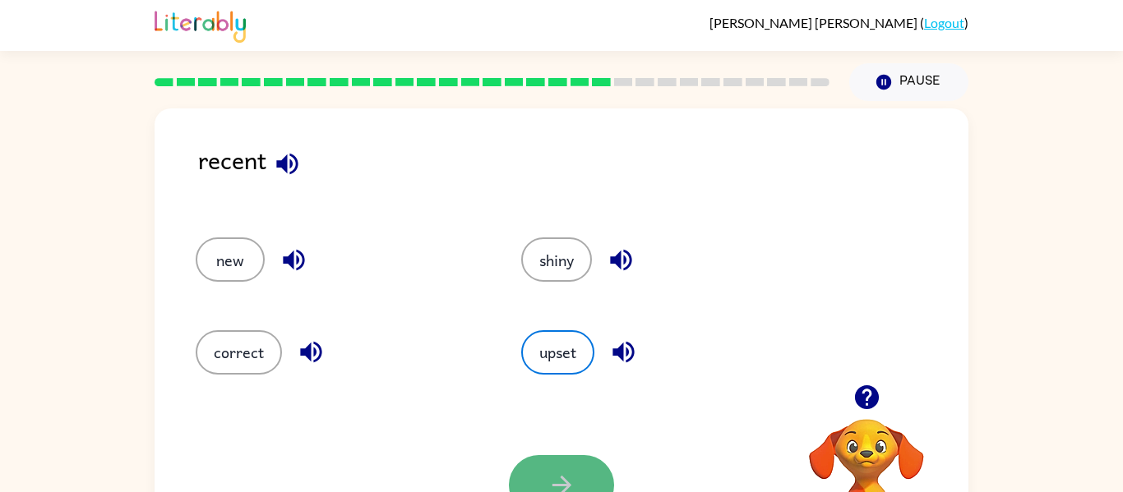
click at [578, 470] on button "button" at bounding box center [561, 485] width 105 height 60
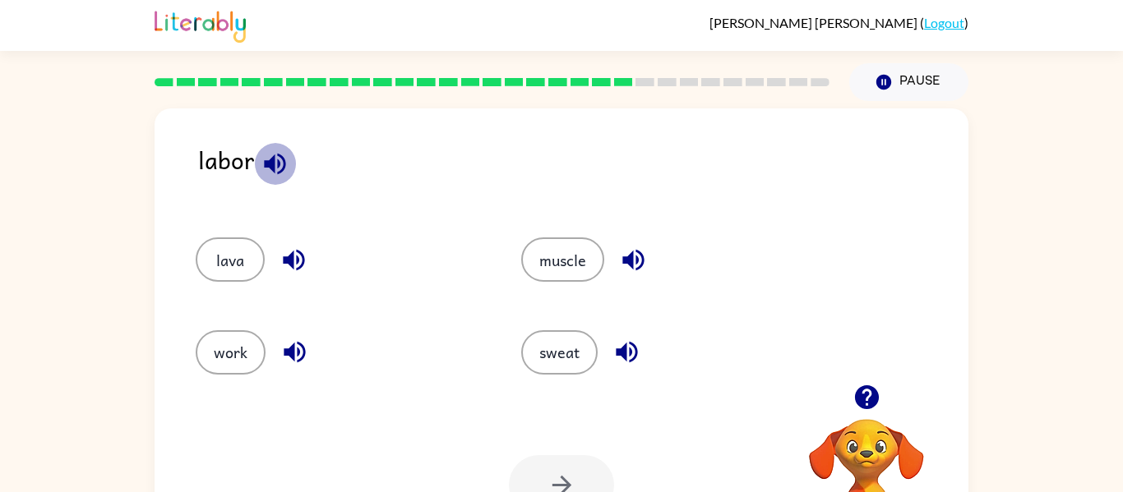
click at [275, 159] on icon "button" at bounding box center [275, 164] width 29 height 29
click at [214, 368] on button "work" at bounding box center [231, 353] width 70 height 44
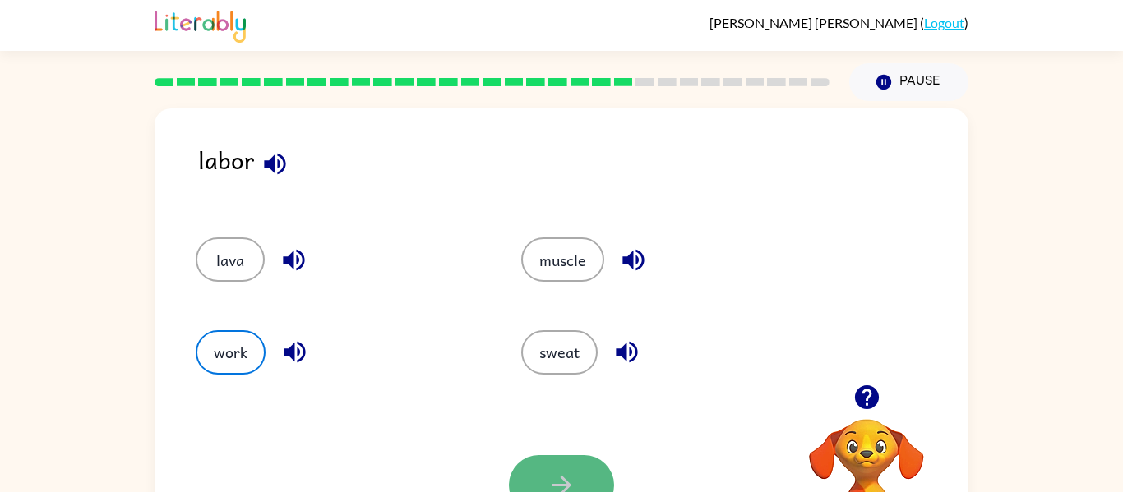
click at [578, 474] on button "button" at bounding box center [561, 485] width 105 height 60
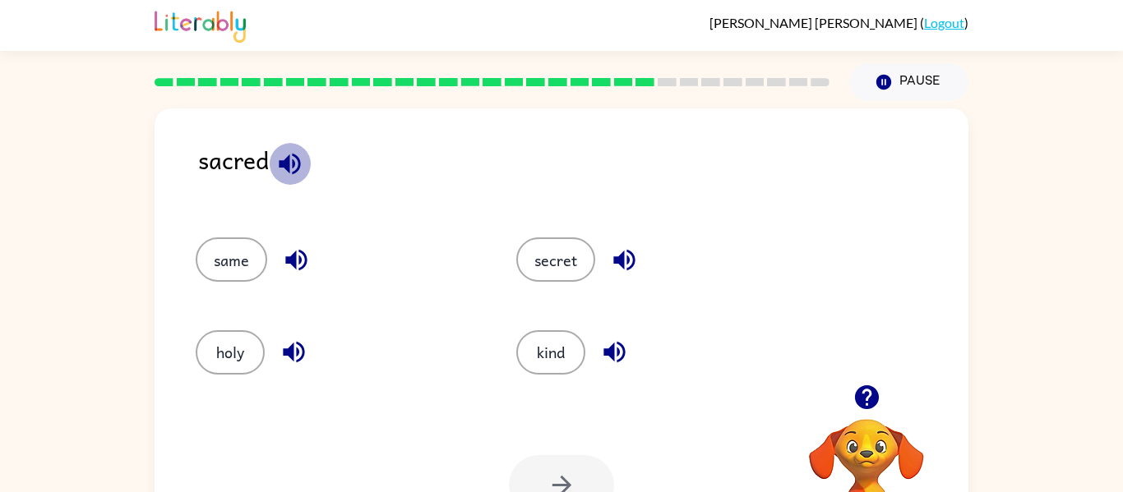
click at [295, 159] on icon "button" at bounding box center [289, 164] width 29 height 29
click at [571, 240] on button "secret" at bounding box center [555, 260] width 79 height 44
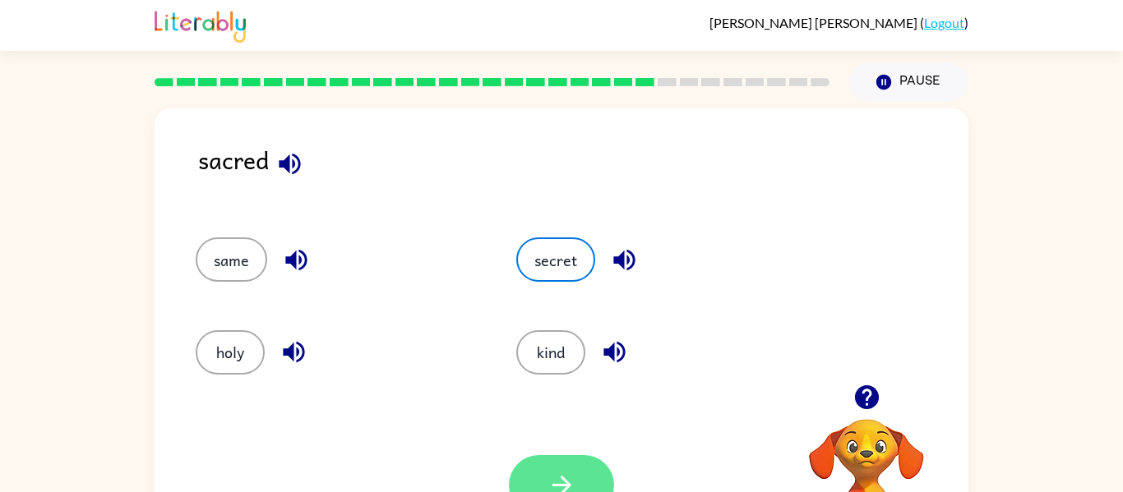
click at [577, 488] on button "button" at bounding box center [561, 485] width 105 height 60
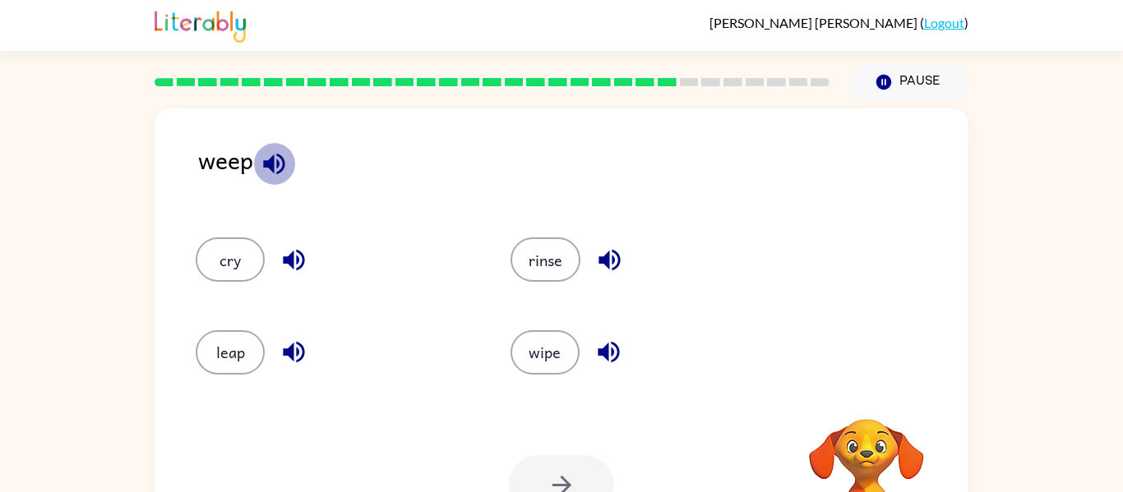
click at [276, 164] on icon "button" at bounding box center [273, 163] width 21 height 21
click at [232, 354] on button "leap" at bounding box center [230, 353] width 69 height 44
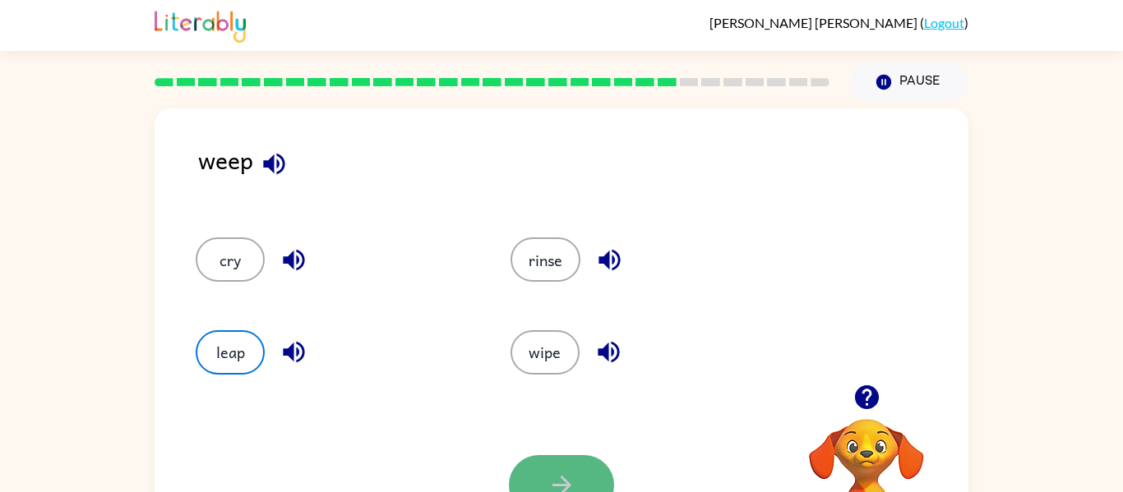
click at [557, 462] on button "button" at bounding box center [561, 485] width 105 height 60
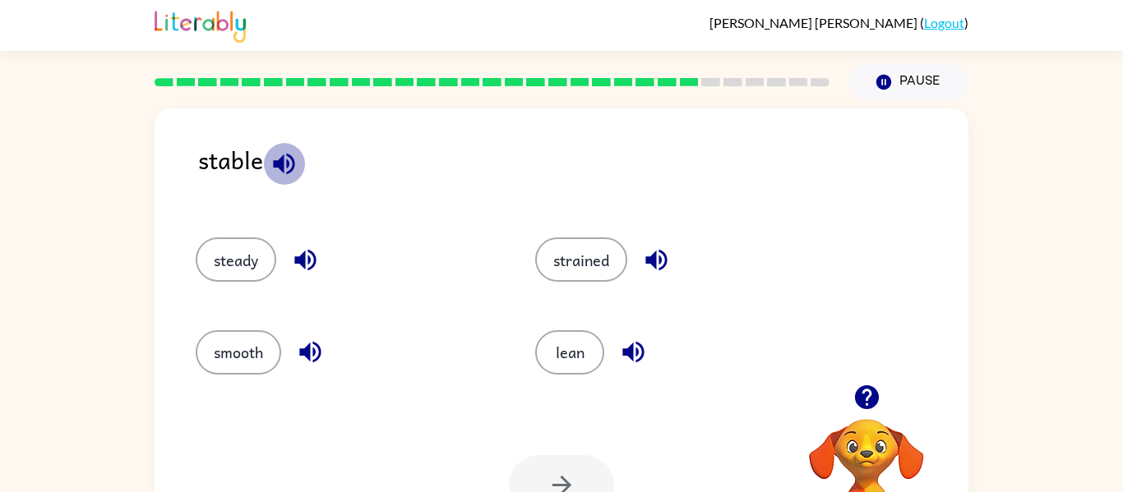
click at [289, 164] on icon "button" at bounding box center [284, 164] width 29 height 29
click at [581, 257] on button "strained" at bounding box center [581, 260] width 92 height 44
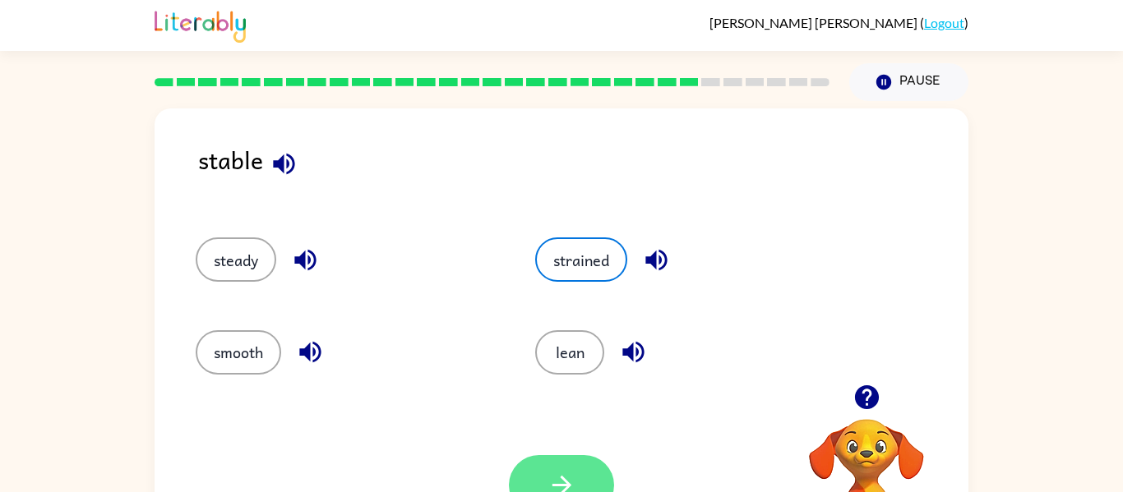
click at [526, 482] on button "button" at bounding box center [561, 485] width 105 height 60
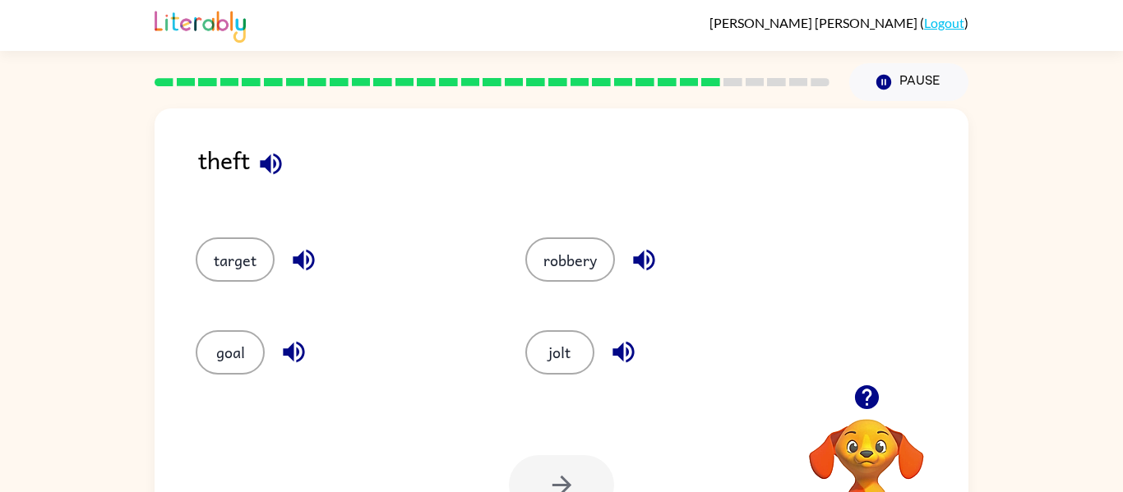
click at [271, 164] on icon "button" at bounding box center [270, 163] width 21 height 21
click at [270, 165] on icon "button" at bounding box center [270, 163] width 21 height 21
click at [548, 336] on button "jolt" at bounding box center [559, 353] width 69 height 44
click at [559, 468] on button "button" at bounding box center [561, 485] width 105 height 60
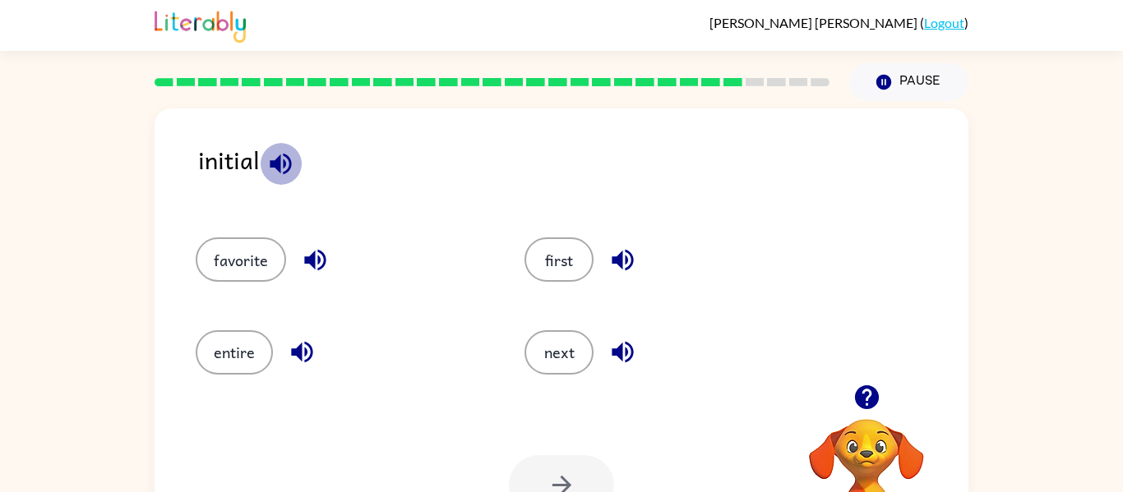
click at [280, 166] on icon "button" at bounding box center [280, 163] width 21 height 21
click at [556, 257] on button "first" at bounding box center [559, 260] width 69 height 44
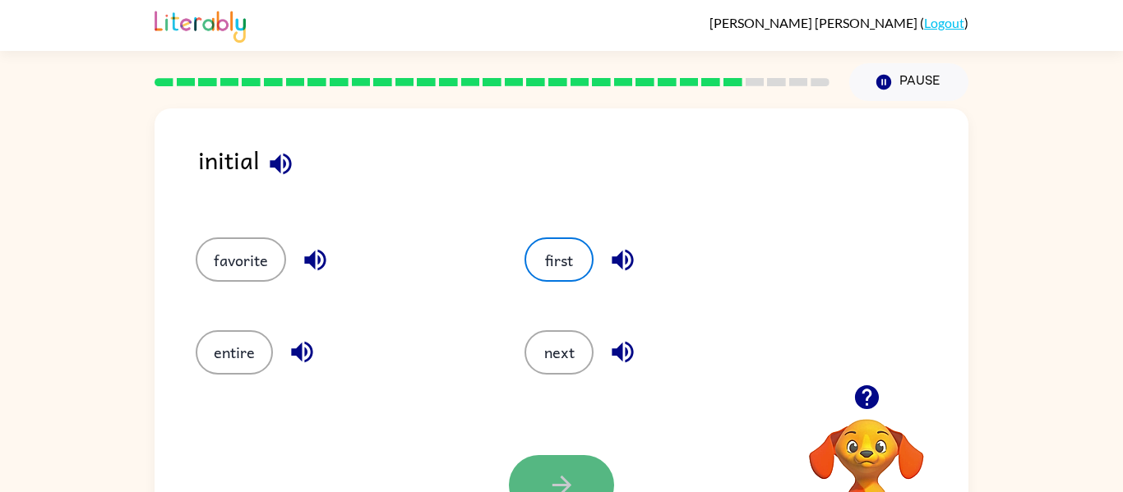
click at [592, 471] on button "button" at bounding box center [561, 485] width 105 height 60
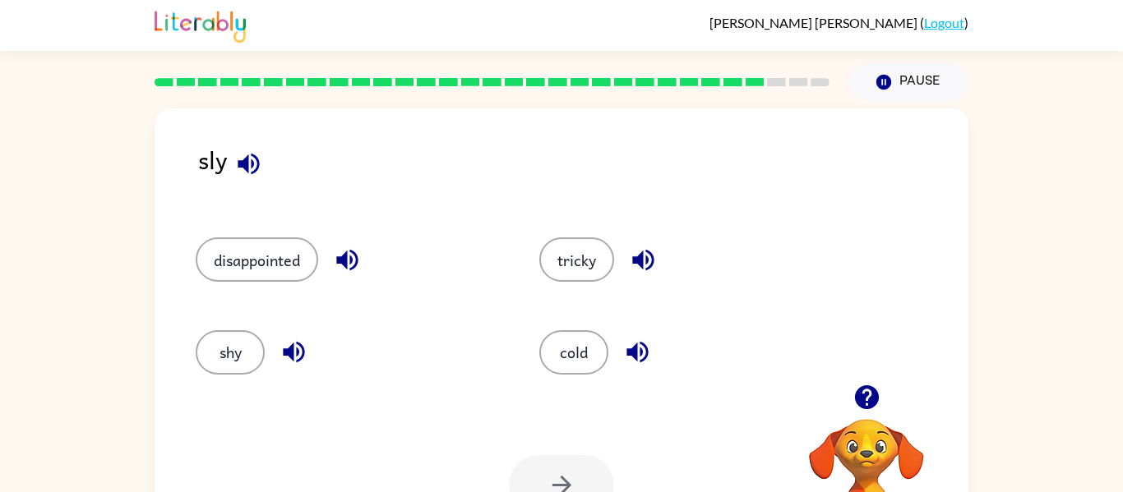
click at [246, 152] on icon "button" at bounding box center [248, 164] width 29 height 29
click at [194, 366] on div "shy" at bounding box center [336, 345] width 344 height 92
click at [211, 368] on button "shy" at bounding box center [230, 353] width 69 height 44
click at [543, 464] on button "button" at bounding box center [561, 485] width 105 height 60
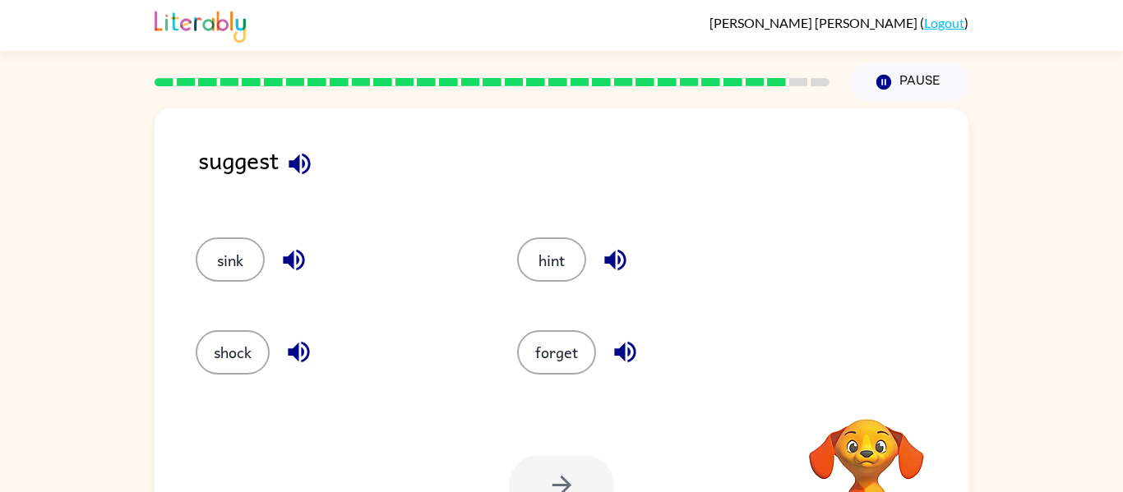
click at [307, 164] on icon "button" at bounding box center [299, 164] width 29 height 29
click at [536, 349] on button "forget" at bounding box center [556, 353] width 79 height 44
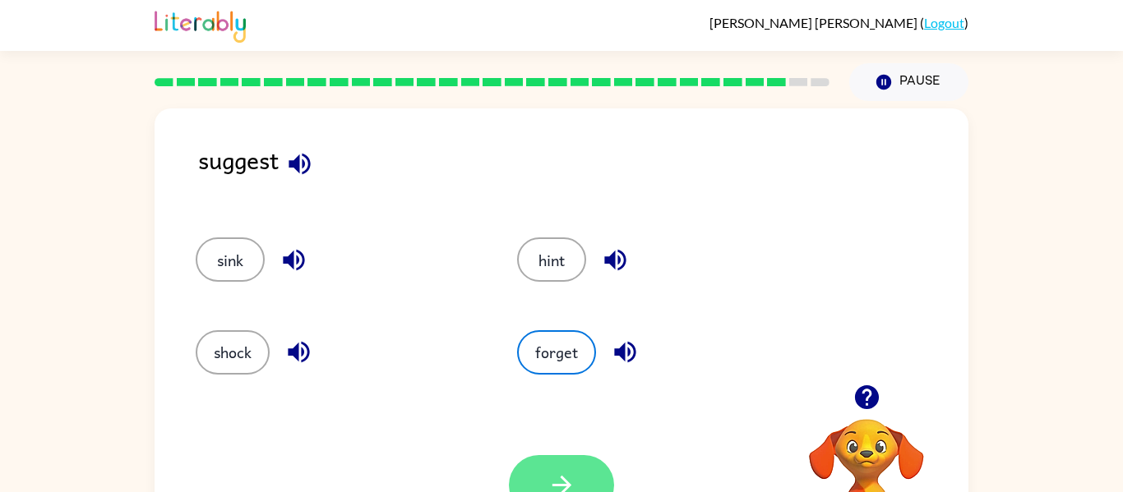
click at [581, 467] on button "button" at bounding box center [561, 485] width 105 height 60
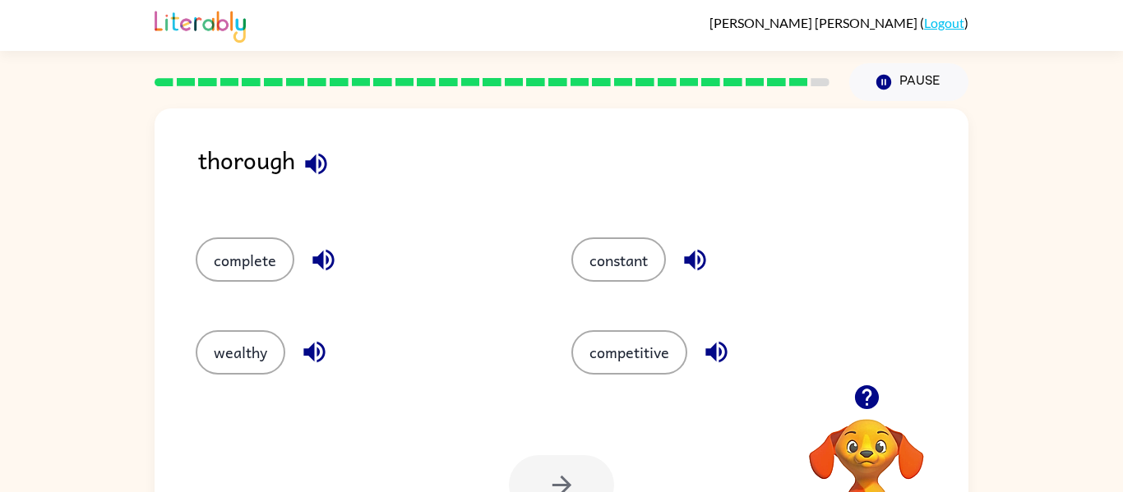
click at [320, 160] on icon "button" at bounding box center [315, 163] width 21 height 21
click at [255, 352] on button "wealthy" at bounding box center [241, 353] width 90 height 44
click at [529, 462] on button "button" at bounding box center [561, 485] width 105 height 60
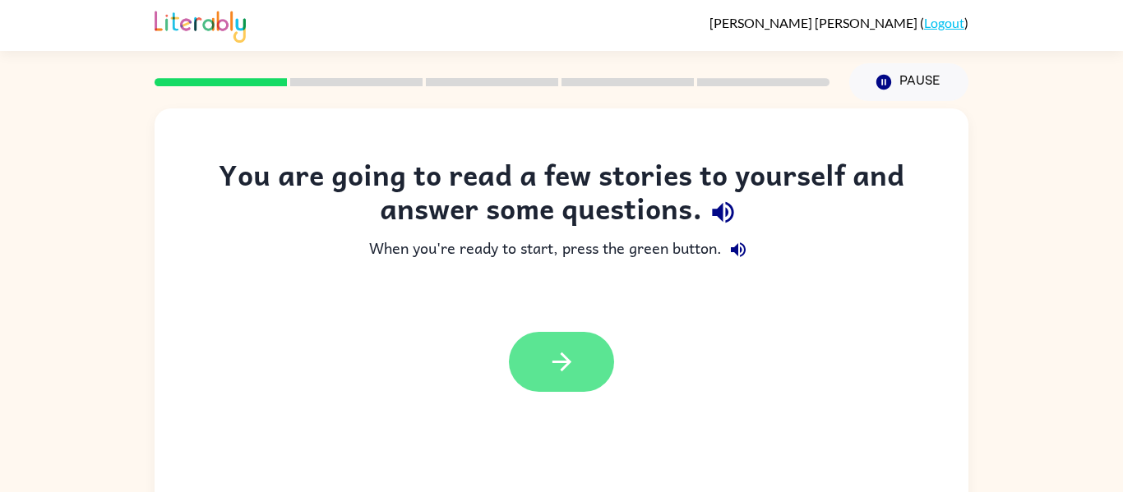
click at [585, 370] on button "button" at bounding box center [561, 362] width 105 height 60
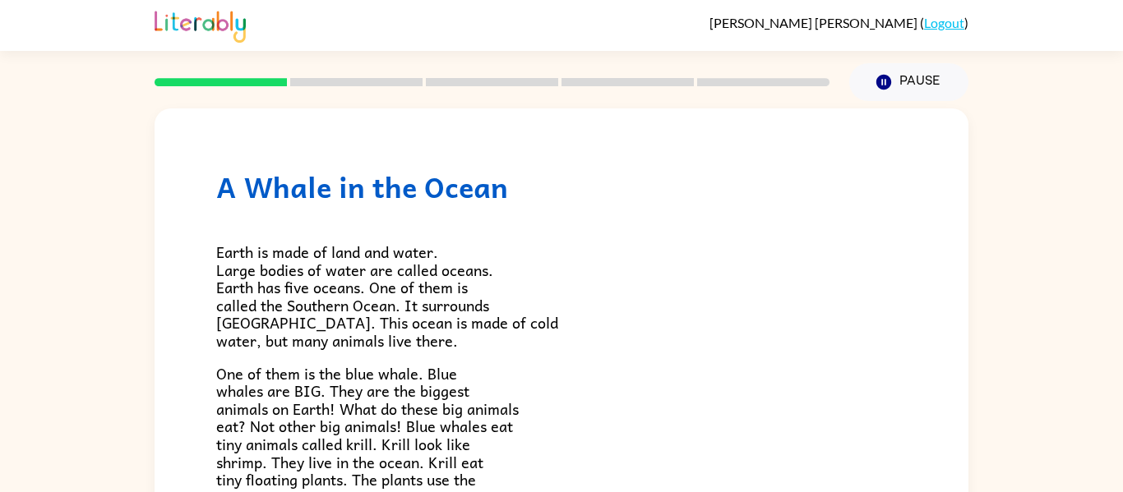
scroll to position [1, 0]
click at [901, 82] on button "Pause Pause" at bounding box center [908, 81] width 119 height 38
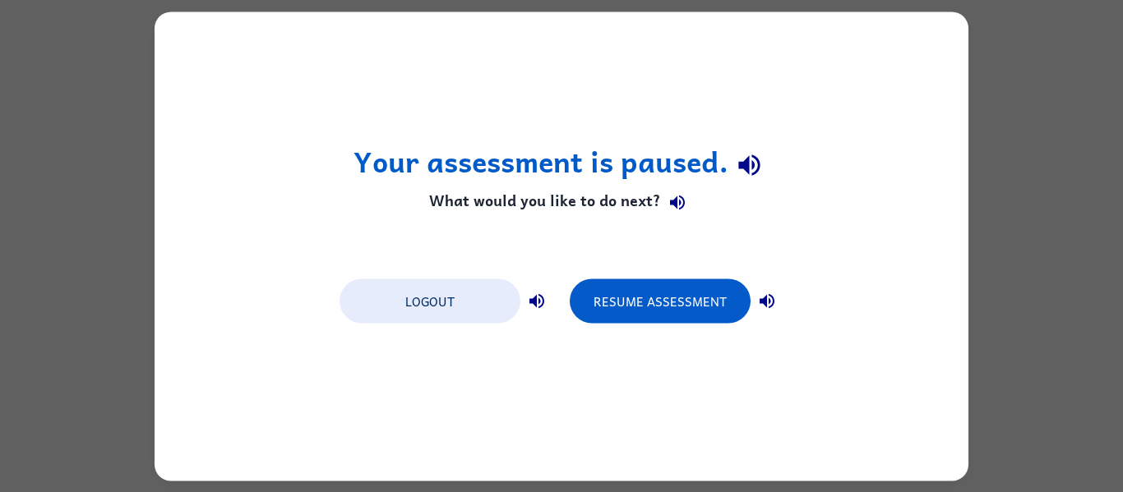
scroll to position [0, 0]
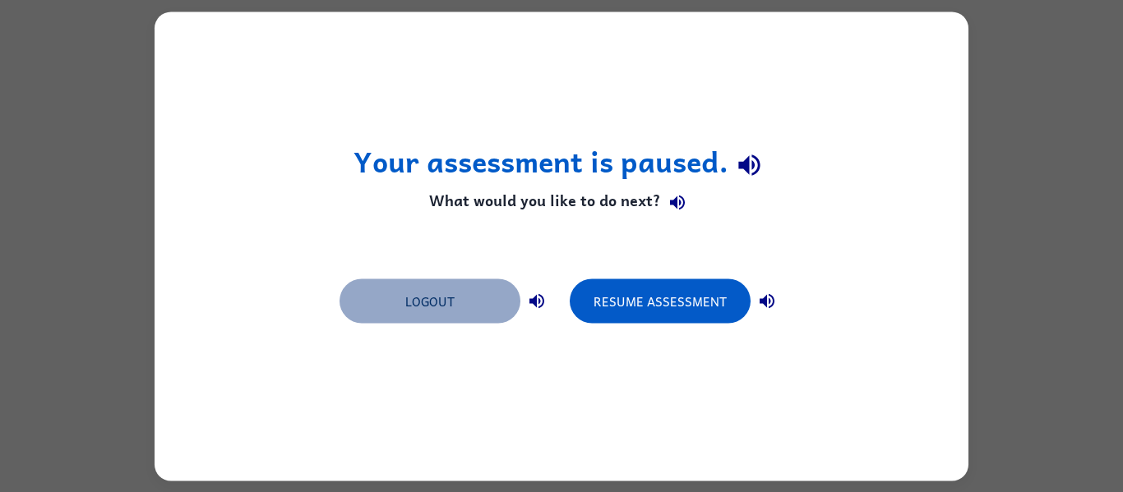
click at [476, 289] on button "Logout" at bounding box center [430, 301] width 181 height 44
